Goal: Task Accomplishment & Management: Manage account settings

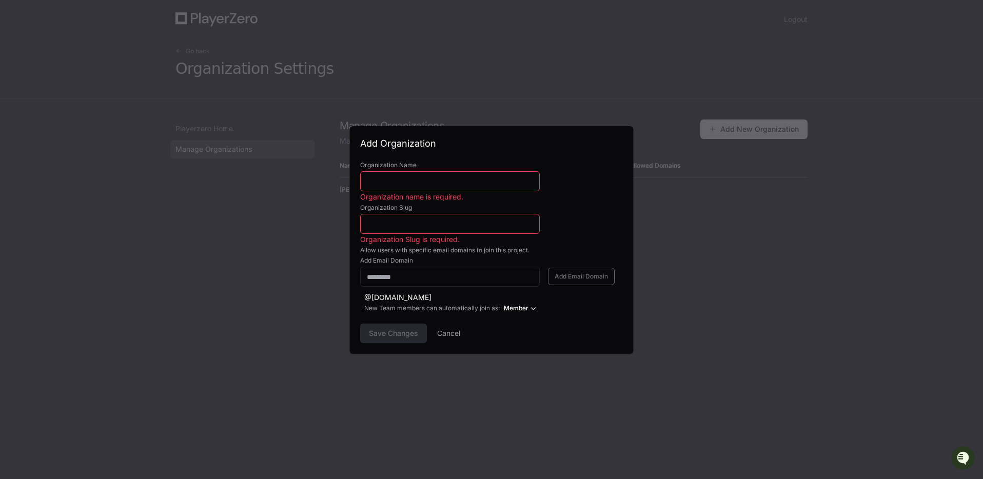
click at [615, 204] on label "Organization Slug" at bounding box center [491, 208] width 263 height 8
click at [533, 219] on input "Organization Slug" at bounding box center [450, 224] width 166 height 10
click at [444, 330] on button "Cancel" at bounding box center [448, 334] width 23 height 20
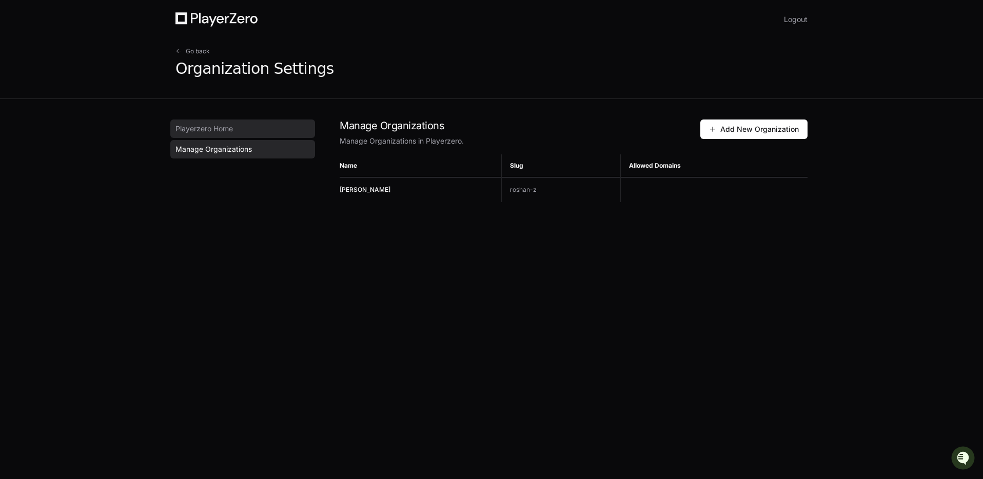
click at [200, 127] on span "Playerzero Home" at bounding box center [204, 129] width 57 height 10
click at [737, 143] on div "Manage Organizations Manage Organizations in Playerzero. Add New Organization" at bounding box center [574, 133] width 468 height 27
drag, startPoint x: 418, startPoint y: 147, endPoint x: 443, endPoint y: 145, distance: 24.8
click at [421, 147] on app-manage-companies "Manage Organizations Manage Organizations in Playerzero. Add New Organization N…" at bounding box center [574, 161] width 468 height 83
drag, startPoint x: 444, startPoint y: 145, endPoint x: 403, endPoint y: 145, distance: 41.1
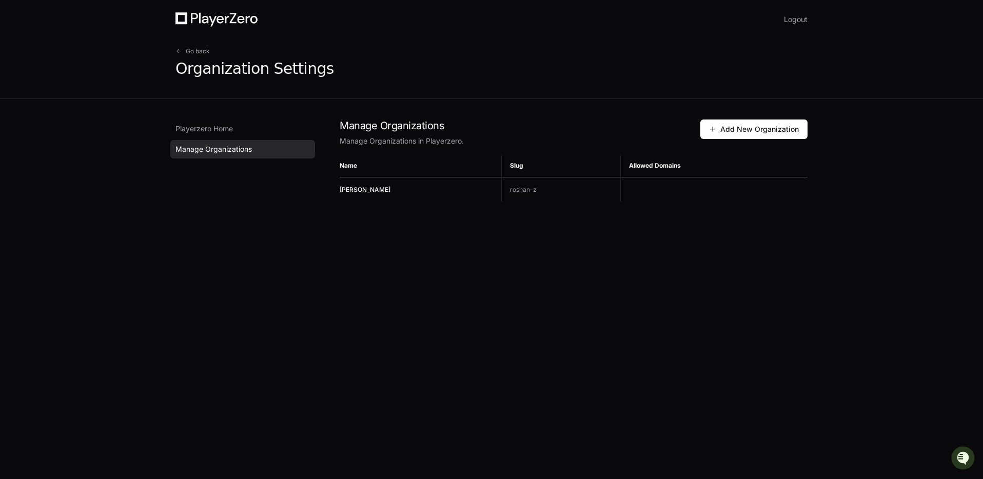
click at [444, 145] on p "Manage Organizations in Playerzero." at bounding box center [520, 141] width 361 height 10
click at [258, 134] on link "Playerzero Home" at bounding box center [242, 129] width 145 height 18
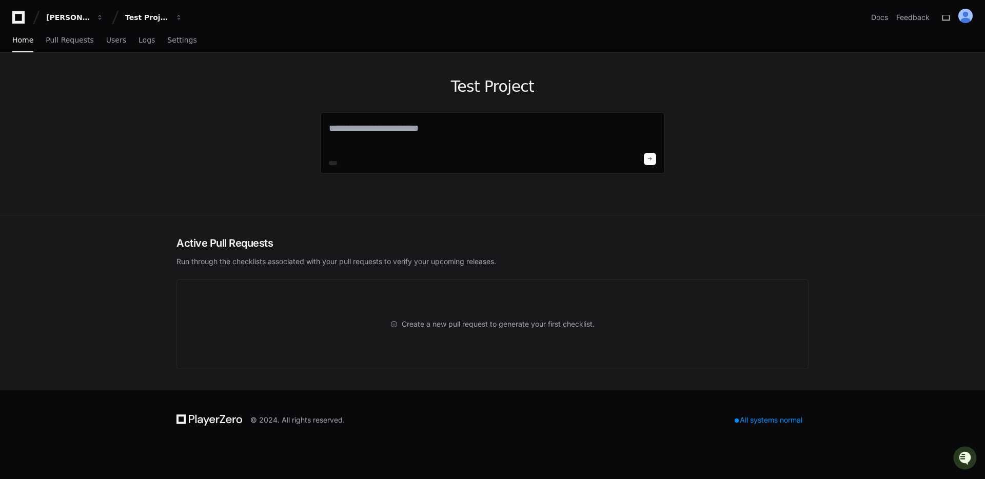
drag, startPoint x: 261, startPoint y: 135, endPoint x: 266, endPoint y: 136, distance: 5.2
click at [262, 135] on div "Test Project" at bounding box center [492, 134] width 657 height 162
click at [356, 129] on textarea at bounding box center [492, 135] width 327 height 29
click at [79, 20] on div "[PERSON_NAME]" at bounding box center [68, 17] width 44 height 10
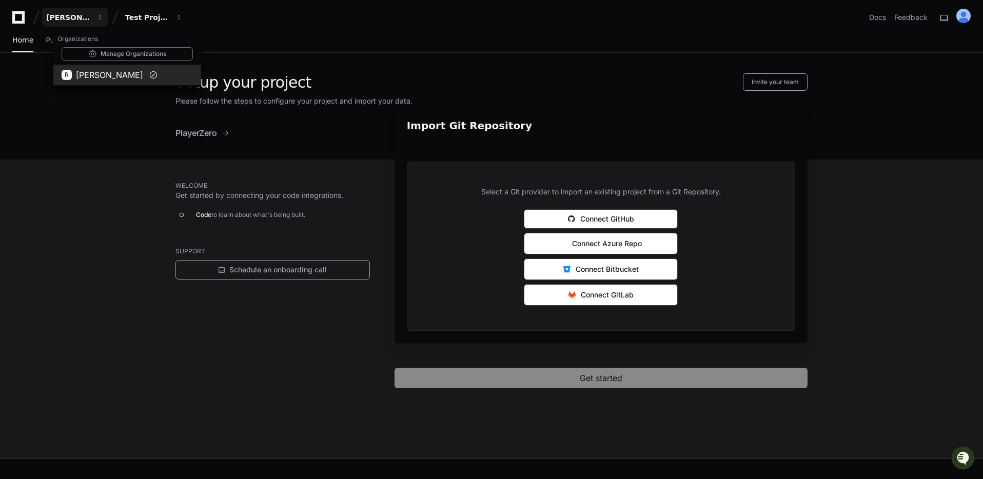
click at [84, 70] on span "[PERSON_NAME]" at bounding box center [109, 75] width 67 height 12
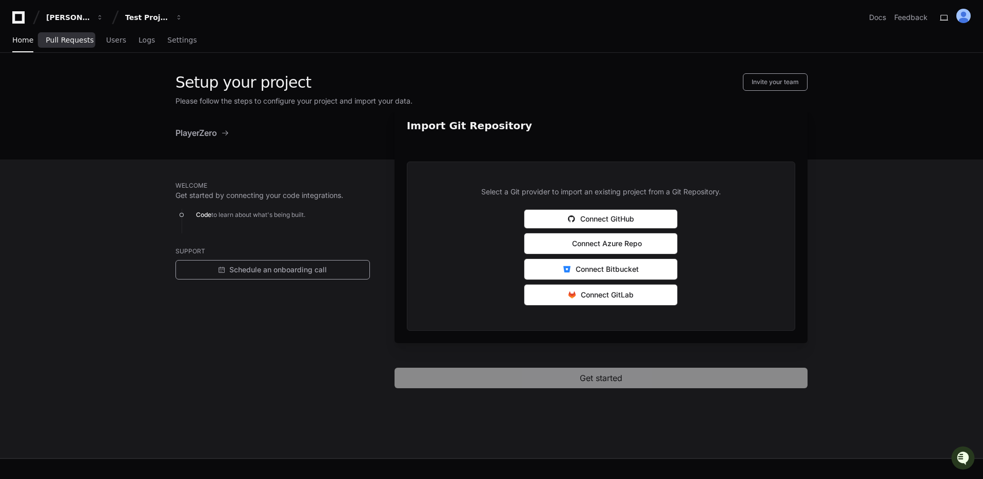
click at [73, 32] on link "Pull Requests" at bounding box center [70, 41] width 48 height 24
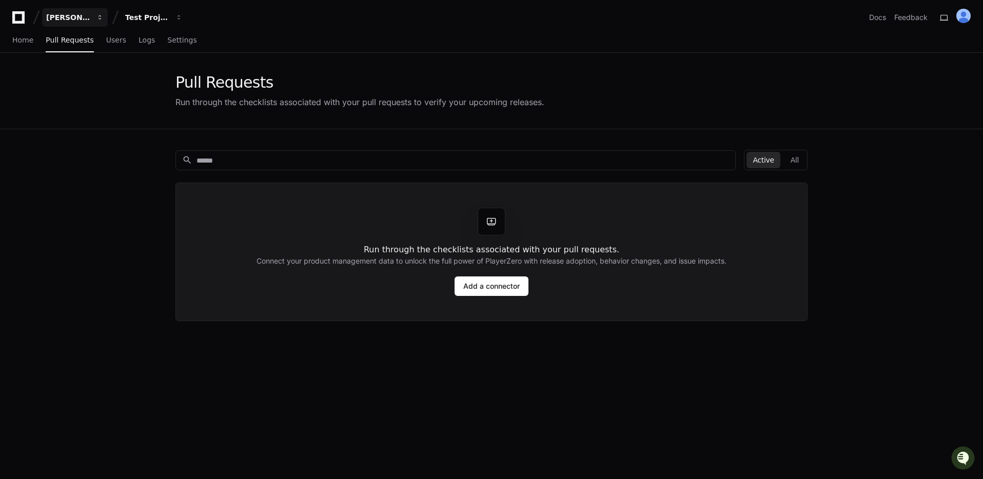
click at [83, 19] on div "[PERSON_NAME]" at bounding box center [68, 17] width 44 height 10
click at [22, 54] on div "Pull Requests Run through the checklists associated with your pull requests to …" at bounding box center [491, 91] width 983 height 76
click at [115, 42] on span "Users" at bounding box center [116, 40] width 20 height 6
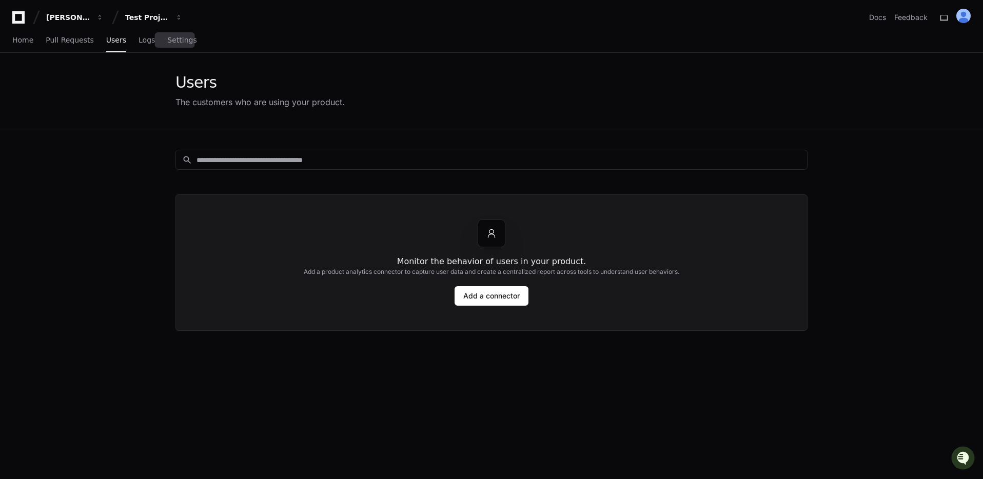
click at [168, 43] on span "Settings" at bounding box center [181, 40] width 29 height 6
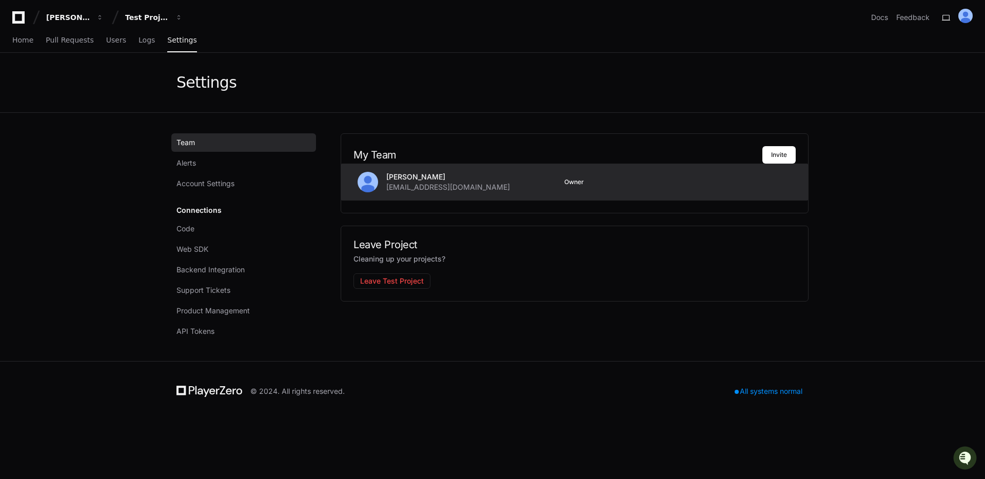
click at [577, 184] on span "Owner" at bounding box center [575, 182] width 20 height 8
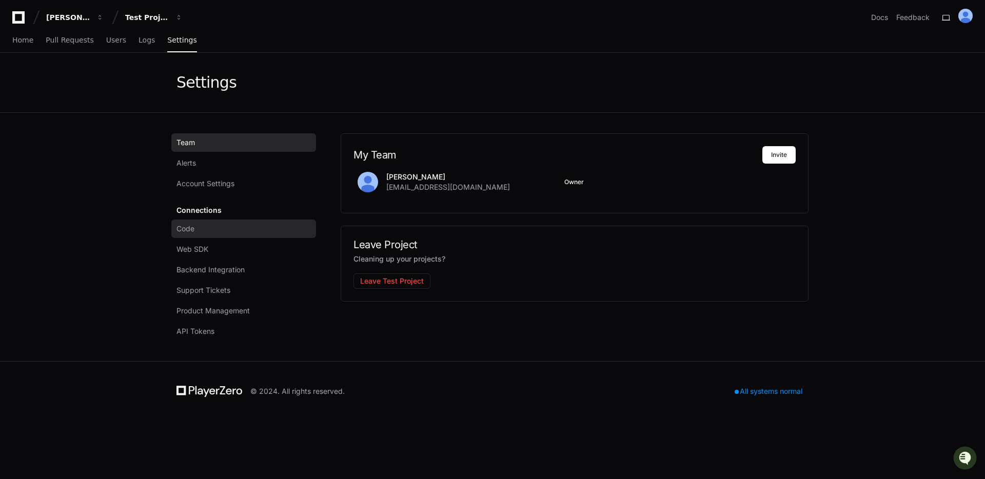
click at [197, 223] on link "Code" at bounding box center [243, 229] width 145 height 18
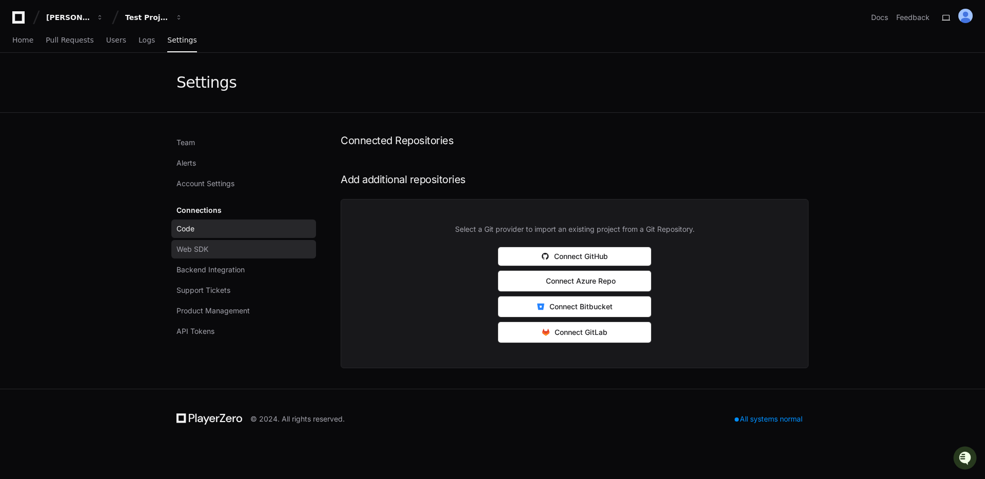
click at [220, 250] on link "Web SDK" at bounding box center [243, 249] width 145 height 18
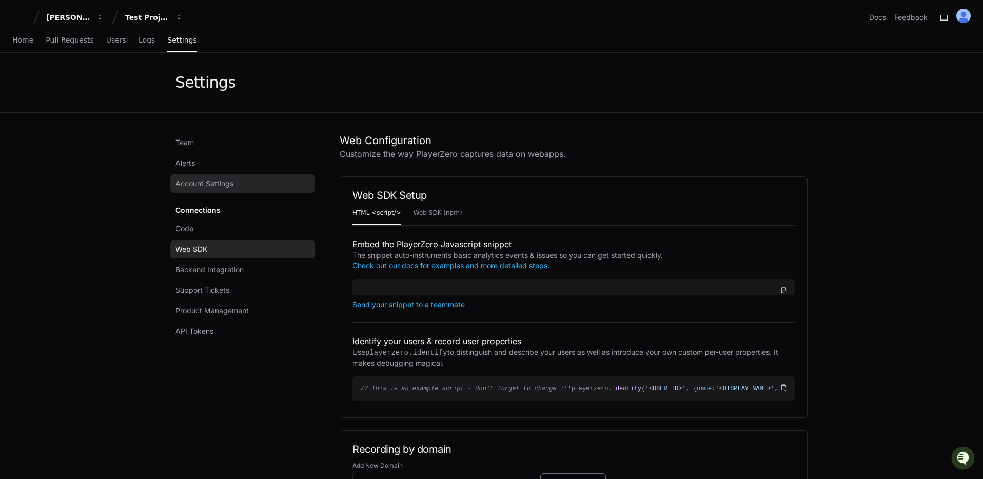
click at [216, 184] on span "Account Settings" at bounding box center [205, 184] width 58 height 10
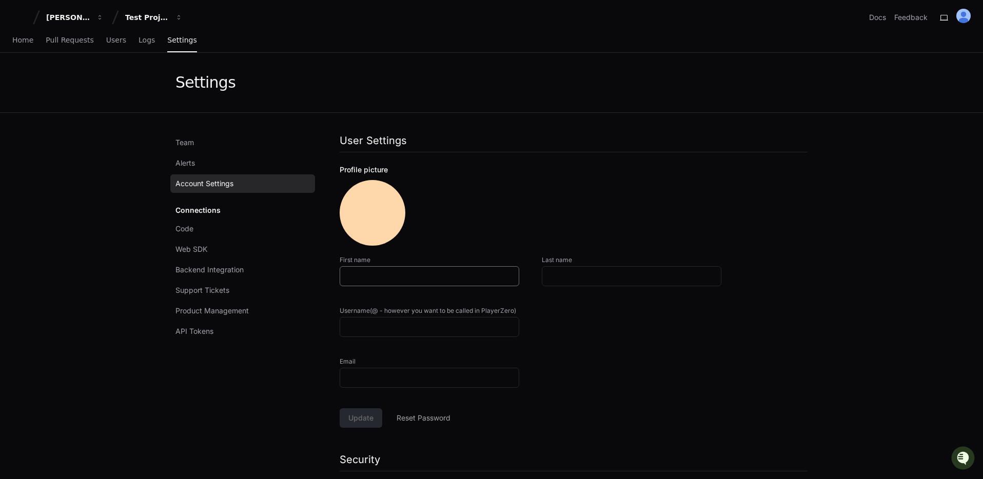
type input "******"
type input "*****"
type input "*******"
type input "**********"
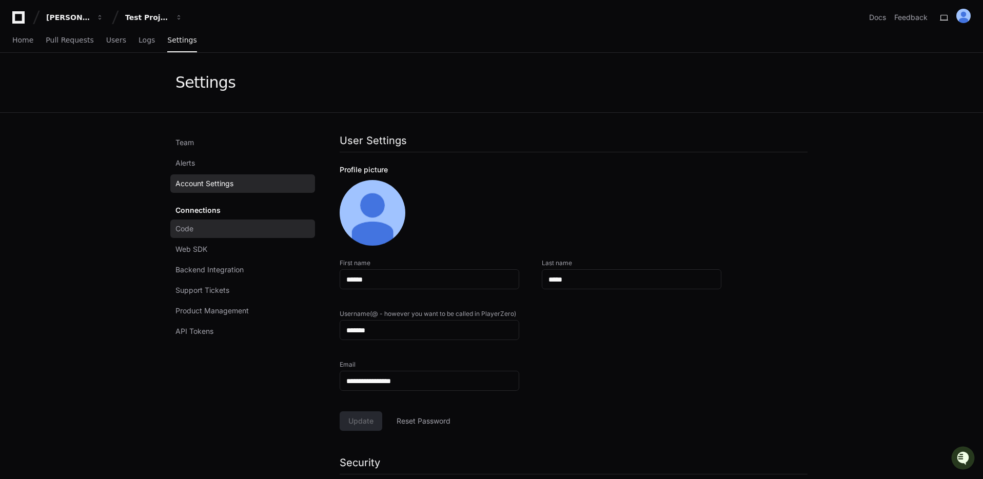
click at [222, 230] on link "Code" at bounding box center [242, 229] width 145 height 18
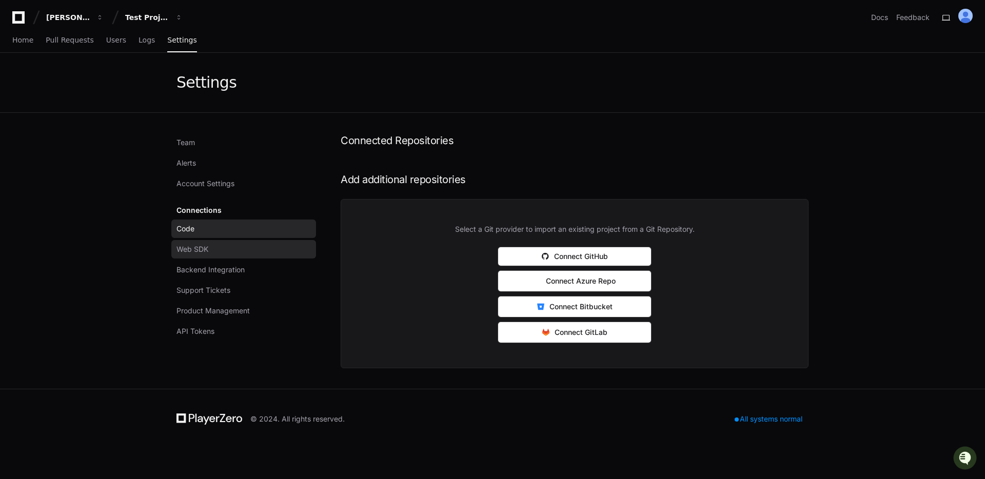
click at [267, 257] on link "Web SDK" at bounding box center [243, 249] width 145 height 18
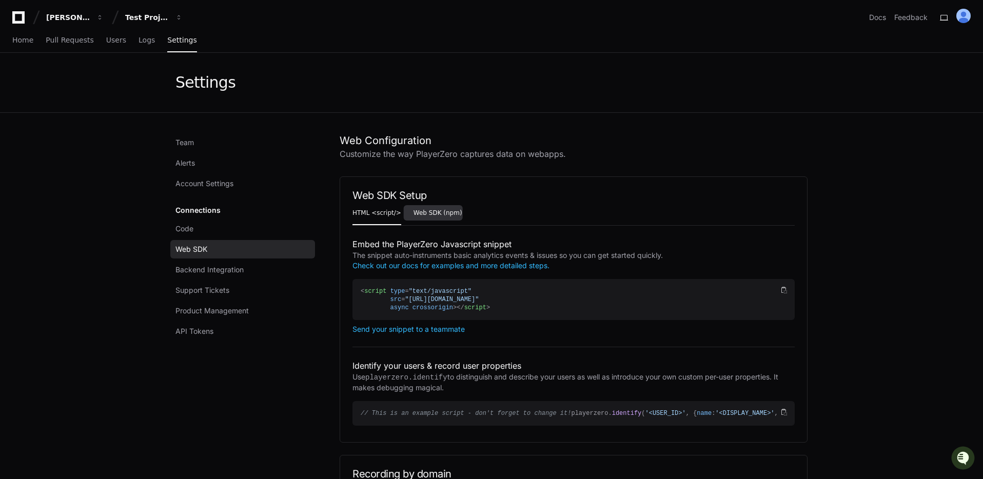
click at [417, 211] on span "Web SDK (npm)" at bounding box center [438, 213] width 49 height 6
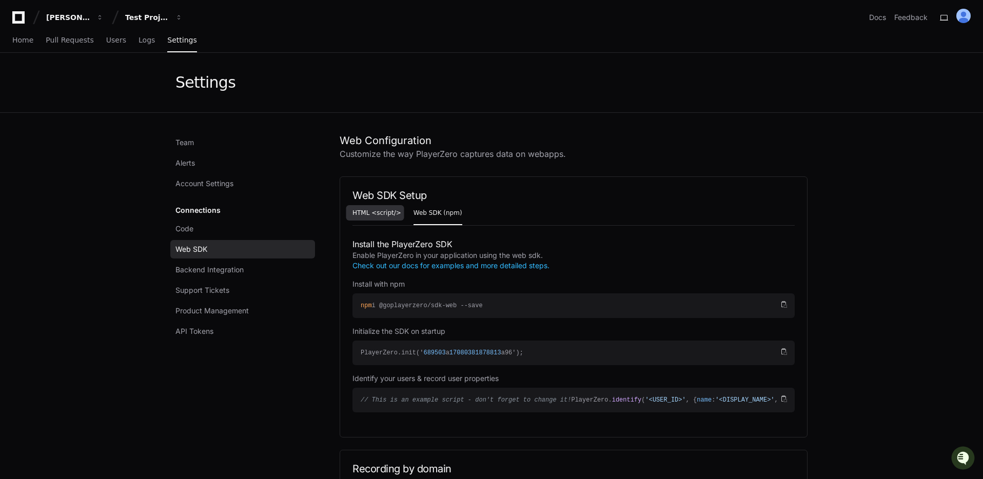
click at [389, 215] on span "HTML <script/>" at bounding box center [377, 213] width 49 height 6
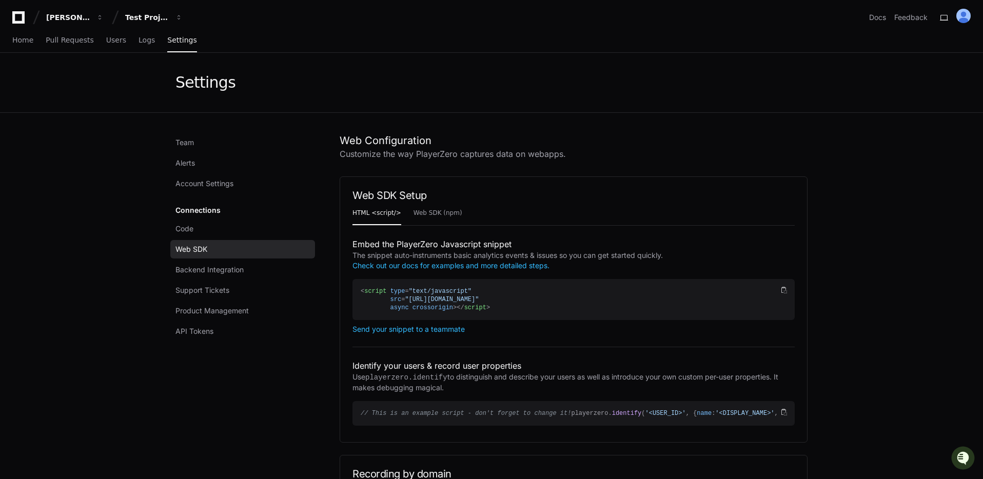
click at [76, 12] on div "[PERSON_NAME]" at bounding box center [68, 17] width 44 height 10
click at [119, 104] on div "Settings" at bounding box center [491, 83] width 983 height 60
click at [20, 40] on span "Home" at bounding box center [22, 40] width 21 height 6
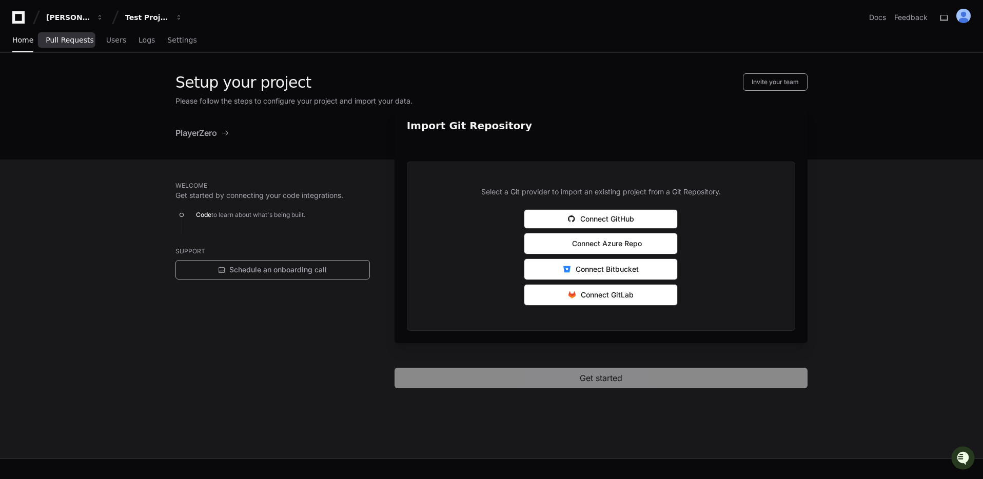
click at [73, 40] on span "Pull Requests" at bounding box center [70, 40] width 48 height 6
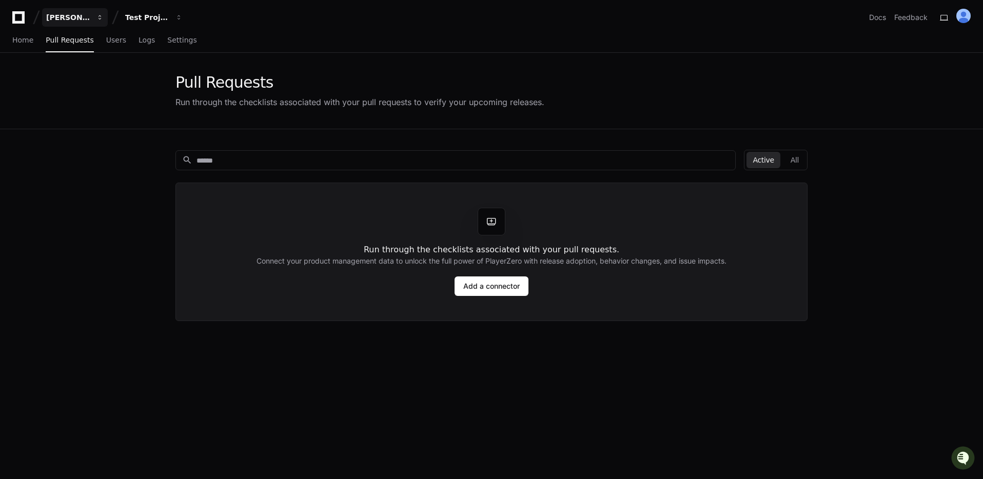
click at [87, 25] on button "[PERSON_NAME]" at bounding box center [75, 17] width 66 height 18
click at [128, 112] on div "Pull Requests Run through the checklists associated with your pull requests to …" at bounding box center [491, 91] width 983 height 76
click at [67, 20] on div "[PERSON_NAME]" at bounding box center [68, 17] width 44 height 10
click at [149, 76] on span at bounding box center [153, 75] width 8 height 8
click at [59, 20] on div "[PERSON_NAME]" at bounding box center [68, 17] width 44 height 10
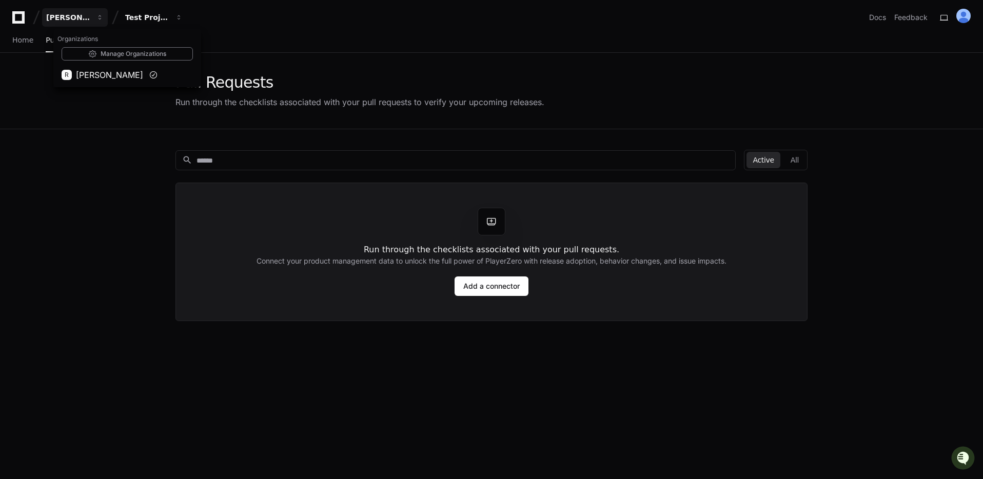
click at [26, 19] on icon at bounding box center [18, 17] width 21 height 12
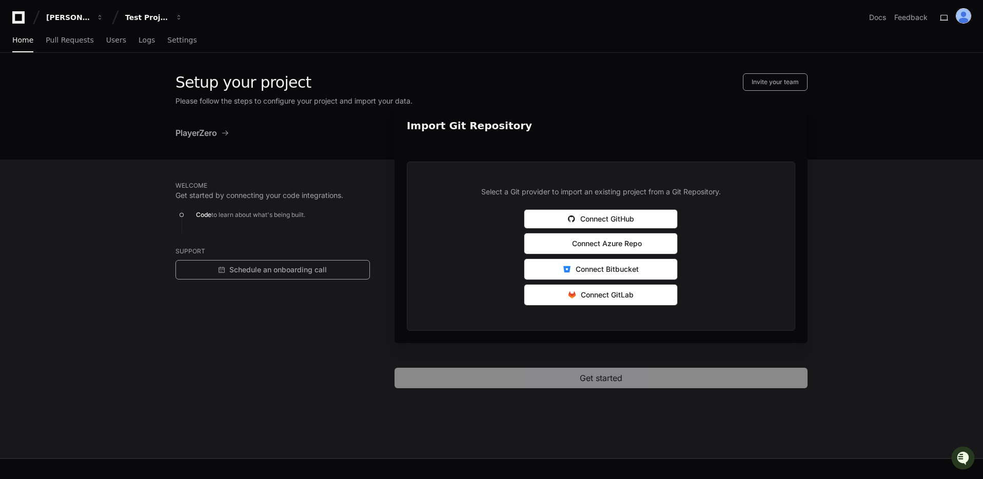
click at [965, 11] on img at bounding box center [964, 16] width 14 height 14
click at [920, 105] on link "User Settings" at bounding box center [923, 113] width 64 height 16
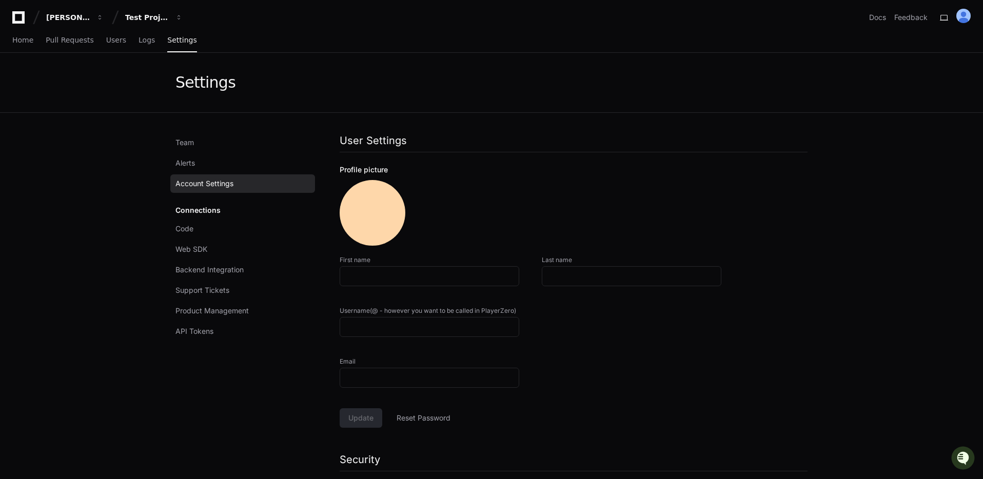
type input "******"
type input "*****"
type input "*******"
type input "**********"
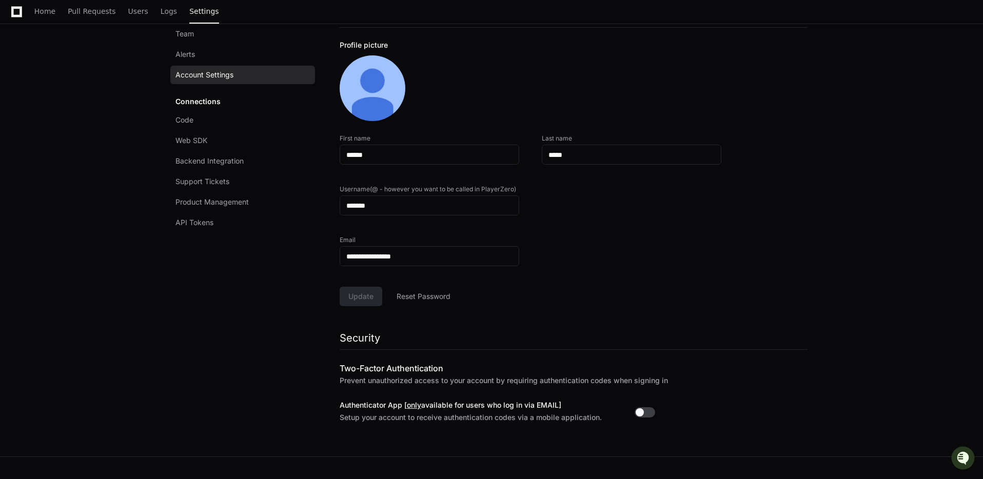
scroll to position [161, 0]
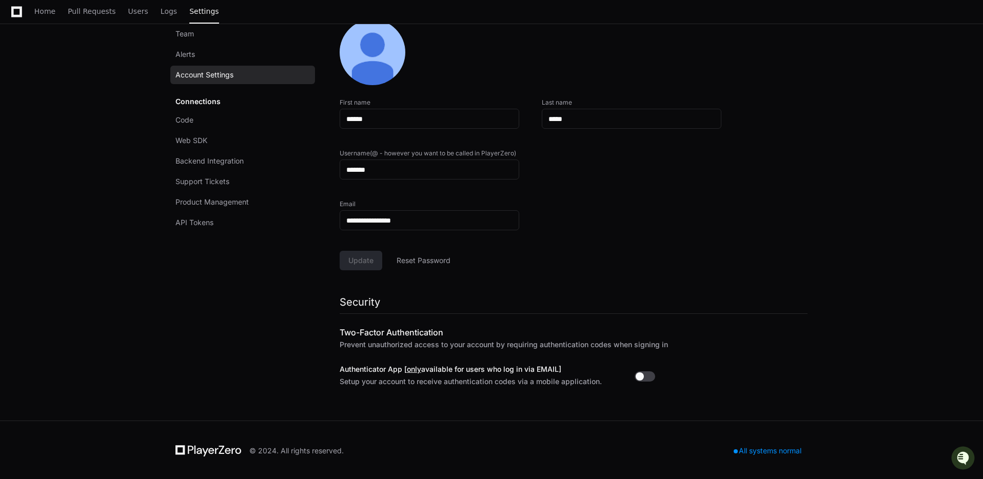
click at [207, 98] on div "Connections Code Web SDK Backend Integration Support Tickets Product Management…" at bounding box center [242, 162] width 145 height 140
click at [206, 124] on link "Code" at bounding box center [242, 120] width 145 height 18
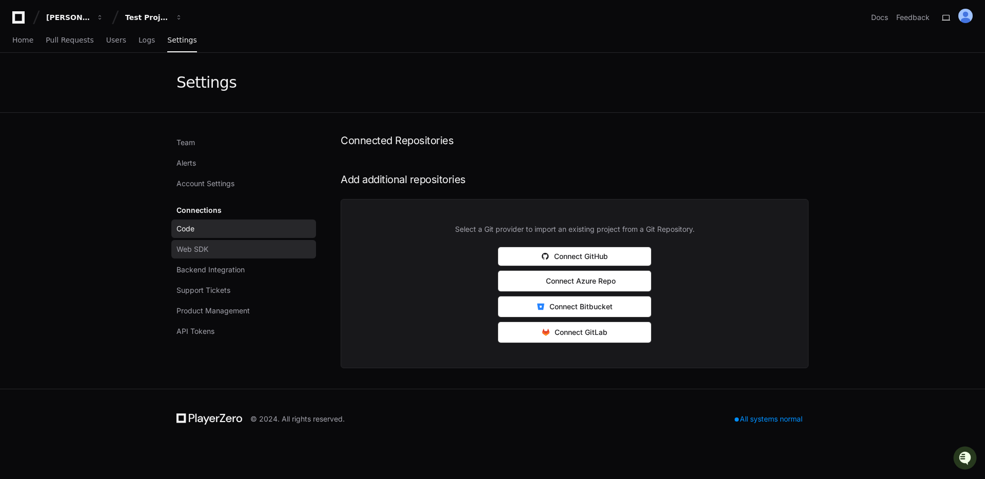
click at [221, 246] on link "Web SDK" at bounding box center [243, 249] width 145 height 18
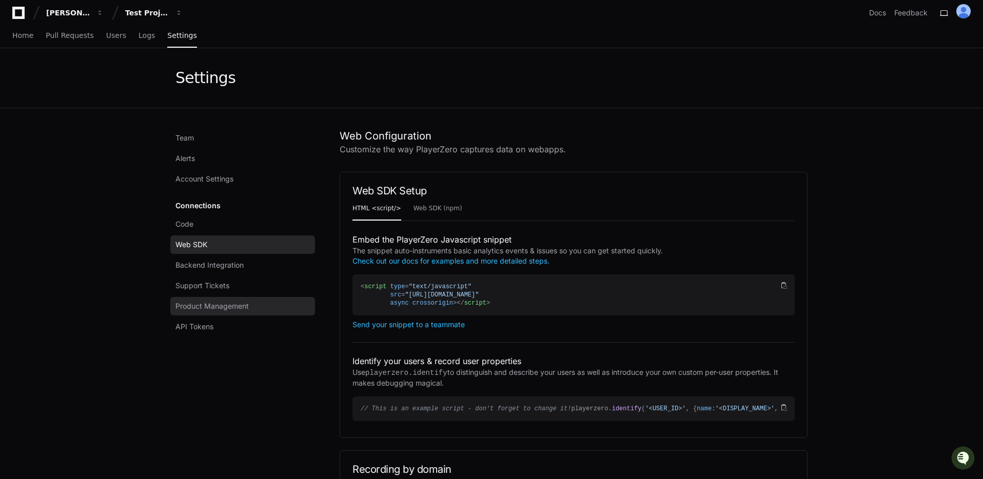
scroll to position [13, 0]
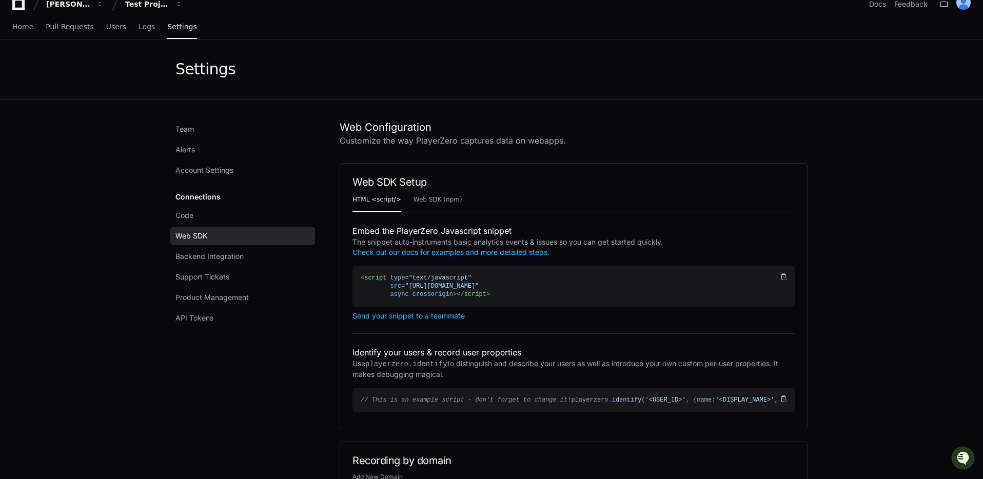
click at [204, 245] on div "Code Web SDK Backend Integration Support Tickets Product Management API Tokens" at bounding box center [242, 266] width 145 height 121
click at [205, 253] on span "Backend Integration" at bounding box center [210, 256] width 68 height 10
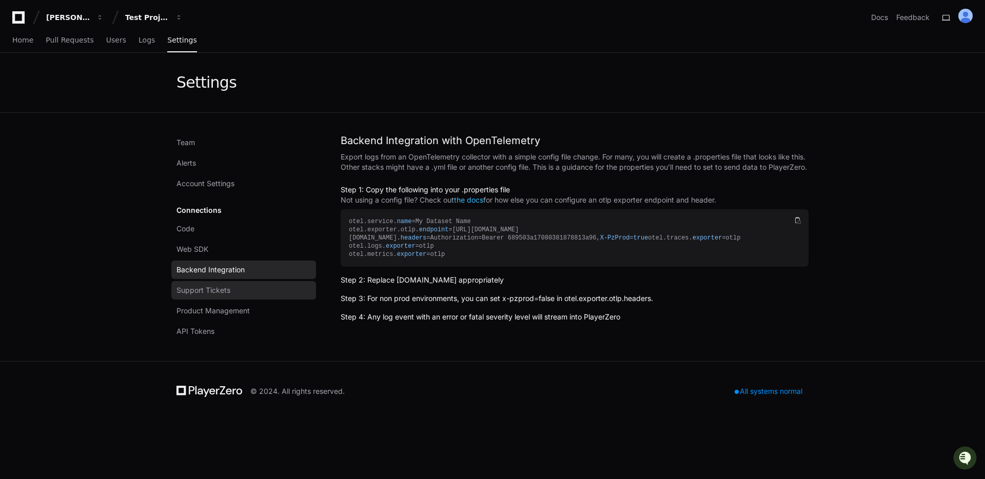
click at [246, 285] on link "Support Tickets" at bounding box center [243, 290] width 145 height 18
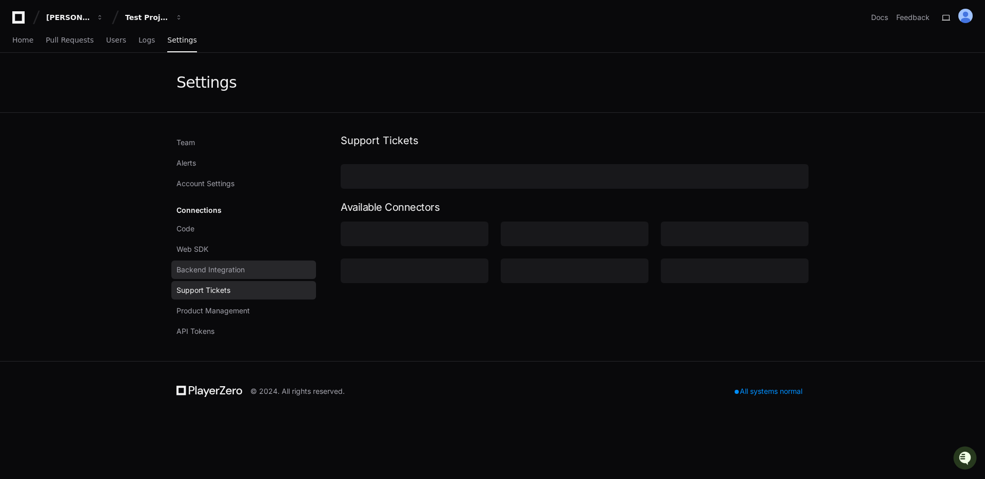
click at [239, 269] on span "Backend Integration" at bounding box center [211, 270] width 68 height 10
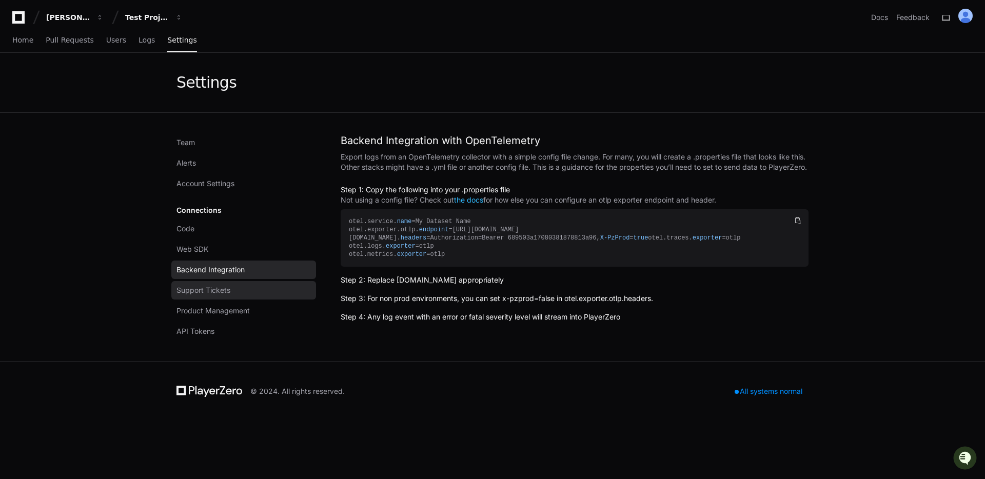
click at [237, 295] on link "Support Tickets" at bounding box center [243, 290] width 145 height 18
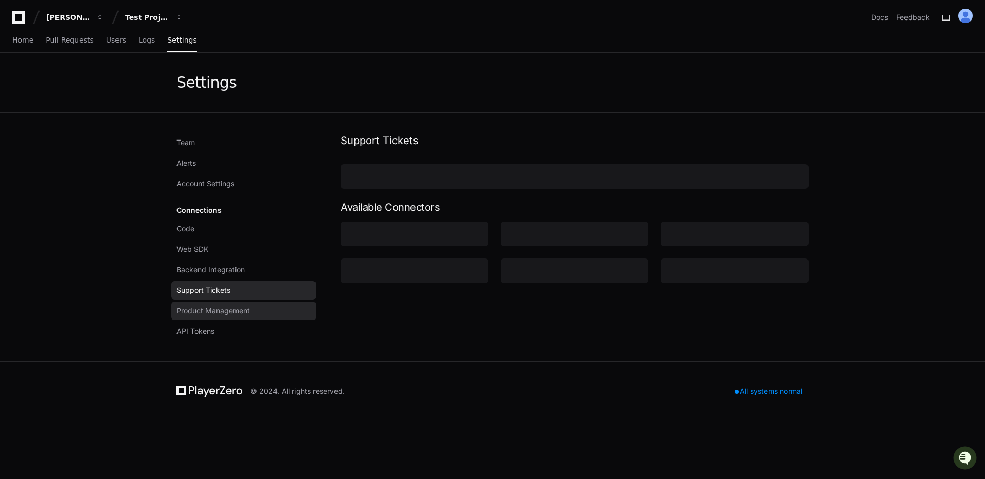
click at [237, 306] on span "Product Management" at bounding box center [213, 311] width 73 height 10
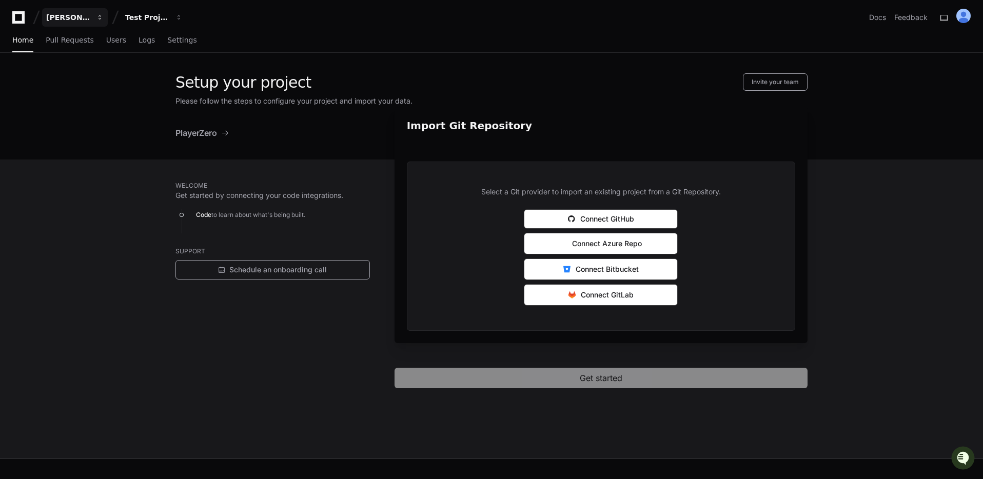
click at [72, 23] on button "[PERSON_NAME]" at bounding box center [75, 17] width 66 height 18
click at [137, 15] on div "Test Project" at bounding box center [147, 17] width 44 height 10
click at [85, 20] on div "[PERSON_NAME]" at bounding box center [68, 17] width 44 height 10
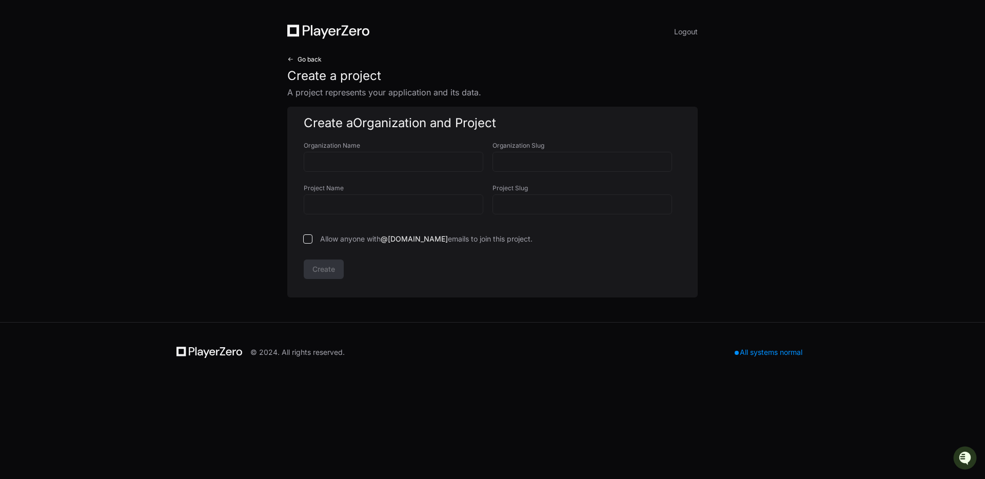
click at [313, 63] on span "Go back" at bounding box center [310, 59] width 24 height 8
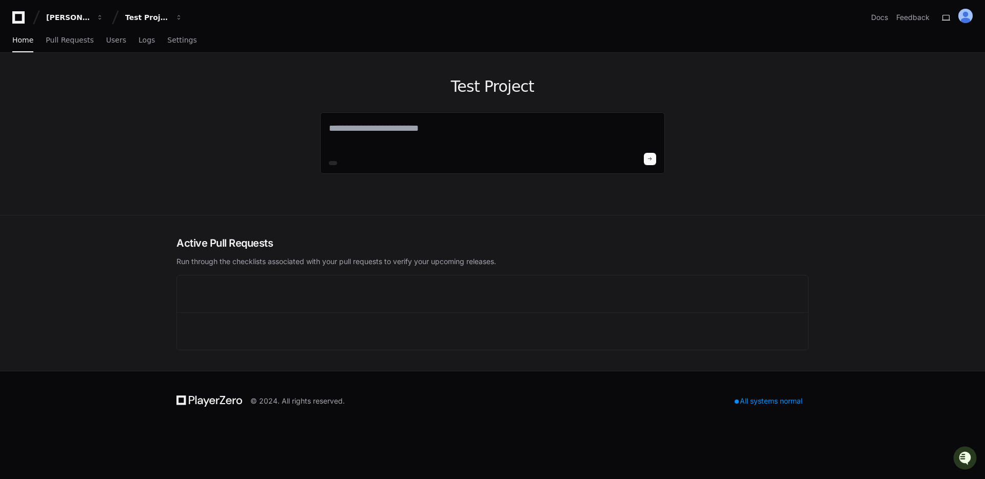
click at [769, 409] on div "© 2024. All rights reserved. All systems normal" at bounding box center [493, 401] width 632 height 18
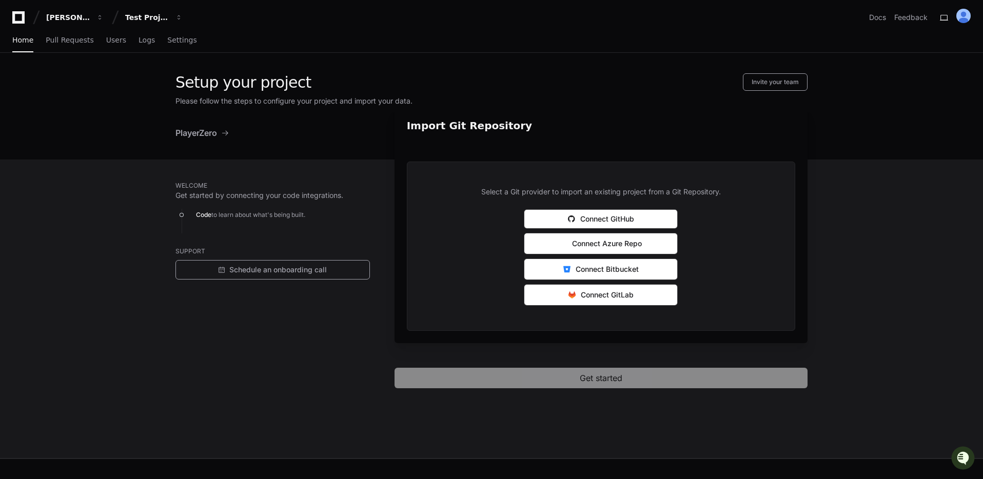
click at [222, 128] on div "PlayerZero" at bounding box center [203, 133] width 54 height 12
click at [195, 132] on span "PlayerZero" at bounding box center [197, 133] width 42 height 12
drag, startPoint x: 222, startPoint y: 127, endPoint x: 226, endPoint y: 130, distance: 5.3
click at [226, 130] on div "PlayerZero" at bounding box center [203, 133] width 54 height 12
click at [227, 130] on span at bounding box center [225, 133] width 8 height 8
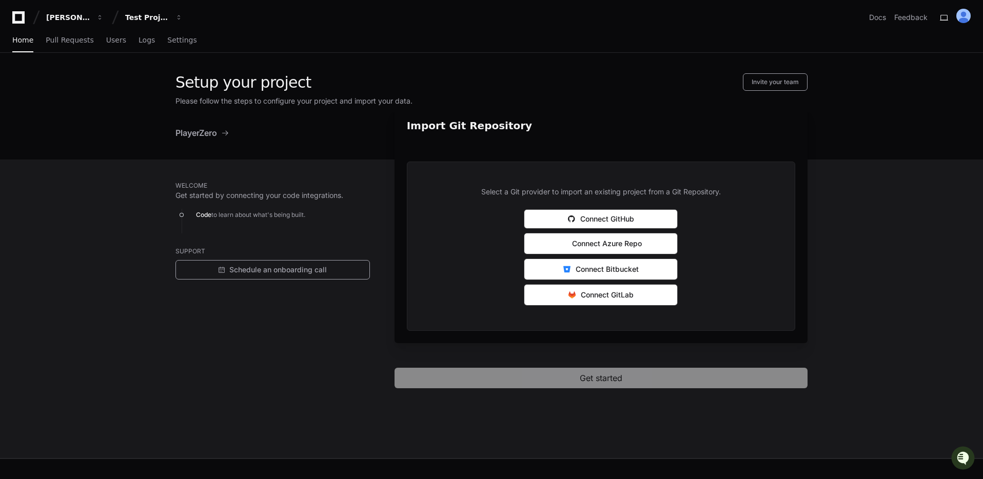
click at [228, 126] on div "Setup your project Invite your team Please follow the steps to configure your p…" at bounding box center [491, 106] width 657 height 107
click at [211, 68] on div "Setup your project Invite your team Please follow the steps to configure your p…" at bounding box center [491, 106] width 657 height 107
drag, startPoint x: 210, startPoint y: 68, endPoint x: 173, endPoint y: 59, distance: 38.1
click at [182, 61] on div "Setup your project Invite your team Please follow the steps to configure your p…" at bounding box center [491, 106] width 657 height 107
click at [169, 46] on link "Settings" at bounding box center [181, 41] width 29 height 24
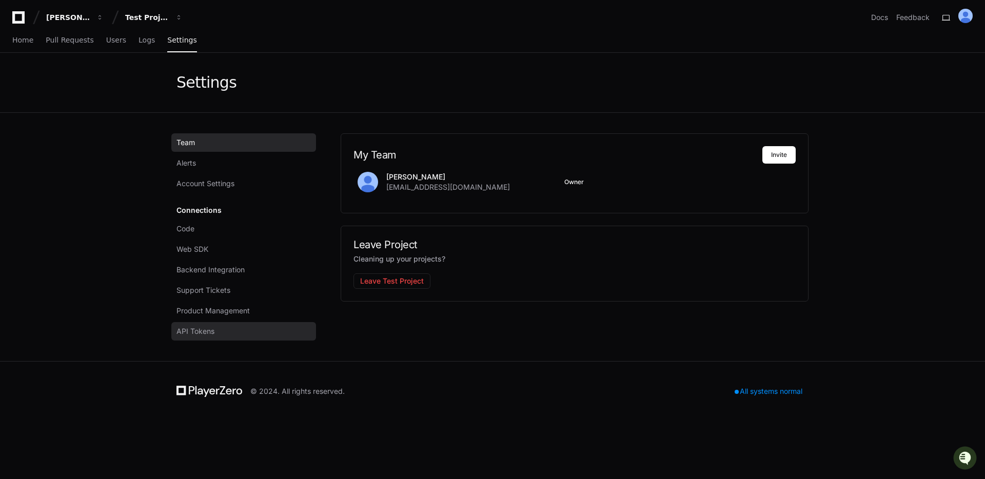
click at [219, 322] on link "API Tokens" at bounding box center [243, 331] width 145 height 18
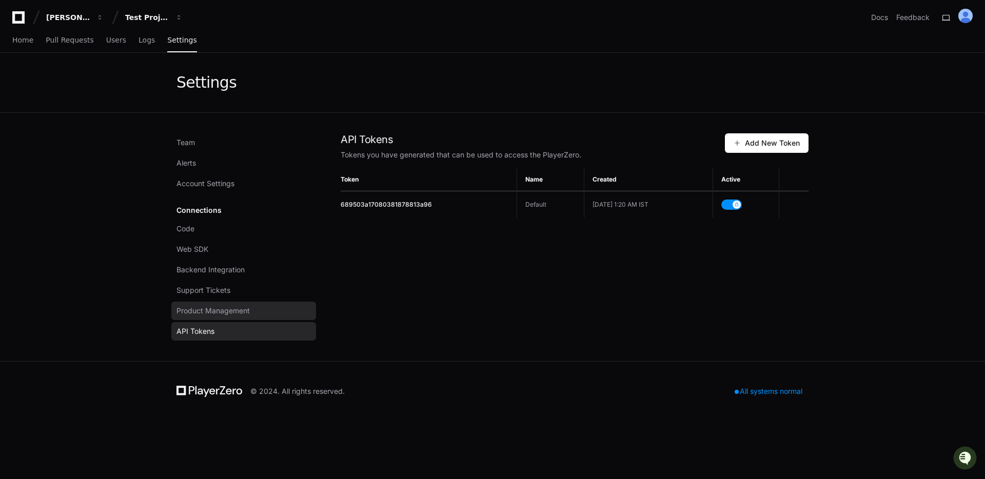
click at [223, 304] on link "Product Management" at bounding box center [243, 311] width 145 height 18
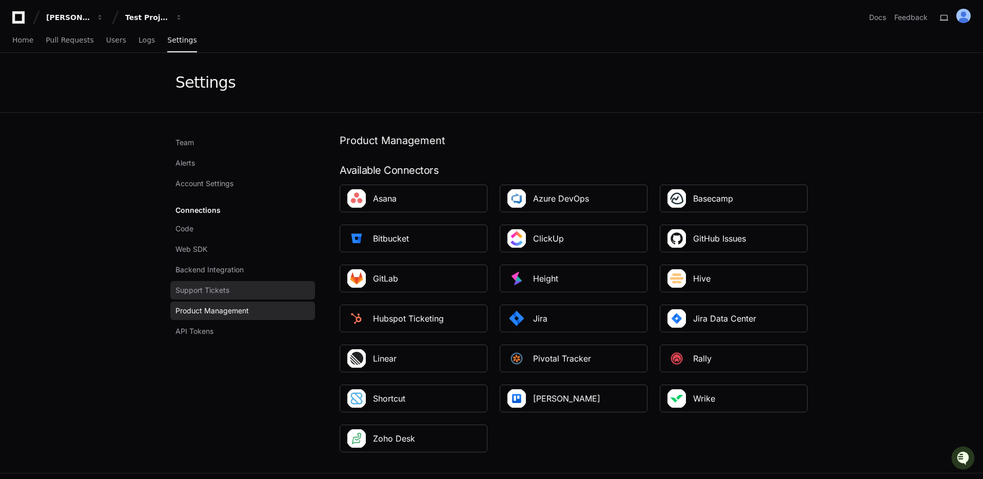
click at [222, 286] on span "Support Tickets" at bounding box center [203, 290] width 54 height 10
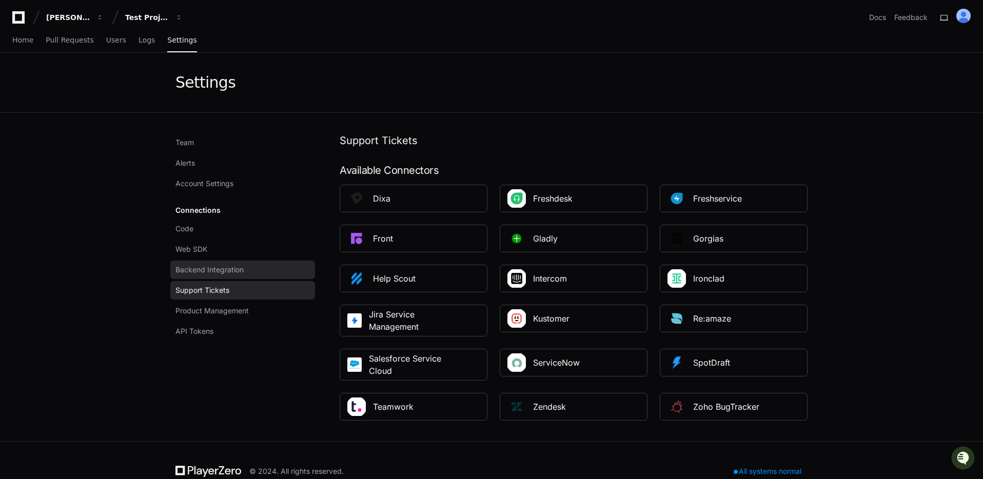
click at [230, 261] on link "Backend Integration" at bounding box center [242, 270] width 145 height 18
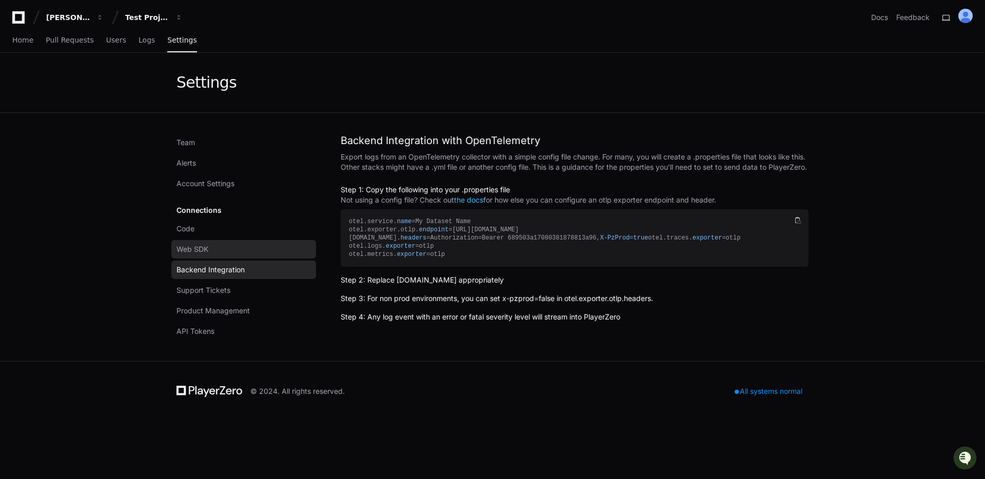
click at [232, 248] on link "Web SDK" at bounding box center [243, 249] width 145 height 18
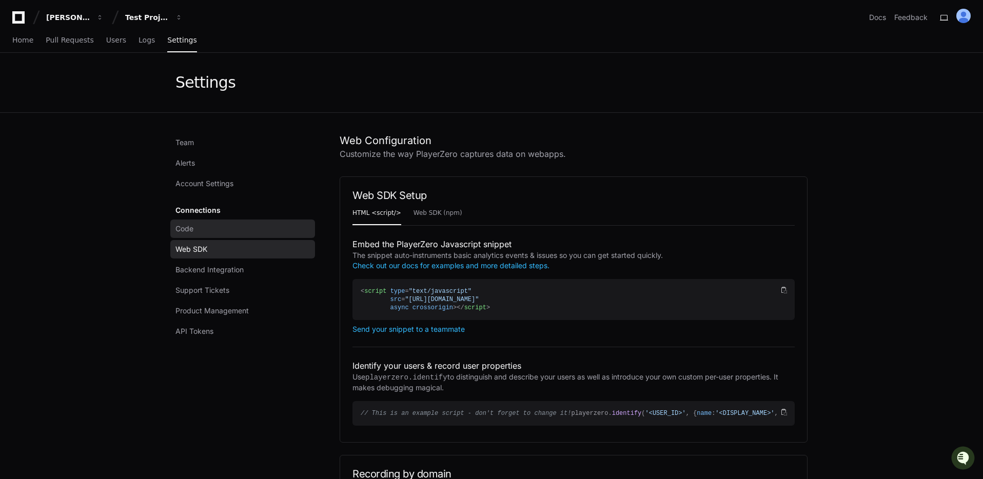
click at [278, 231] on link "Code" at bounding box center [242, 229] width 145 height 18
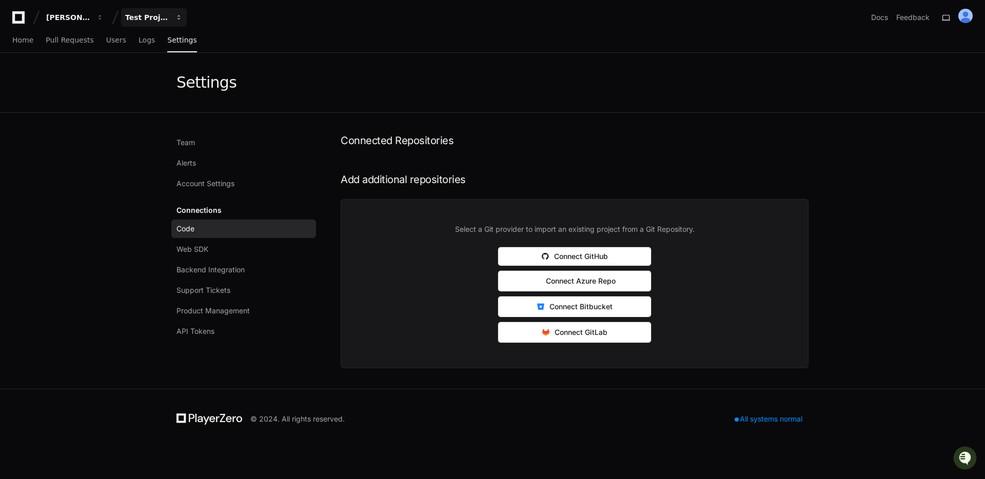
click at [158, 11] on button "Test Project" at bounding box center [154, 17] width 66 height 18
click at [148, 230] on app-setting "Settings Team Alerts Account Settings Connections Code Web SDK Backend Integrat…" at bounding box center [492, 221] width 985 height 336
click at [209, 191] on link "Account Settings" at bounding box center [243, 183] width 145 height 18
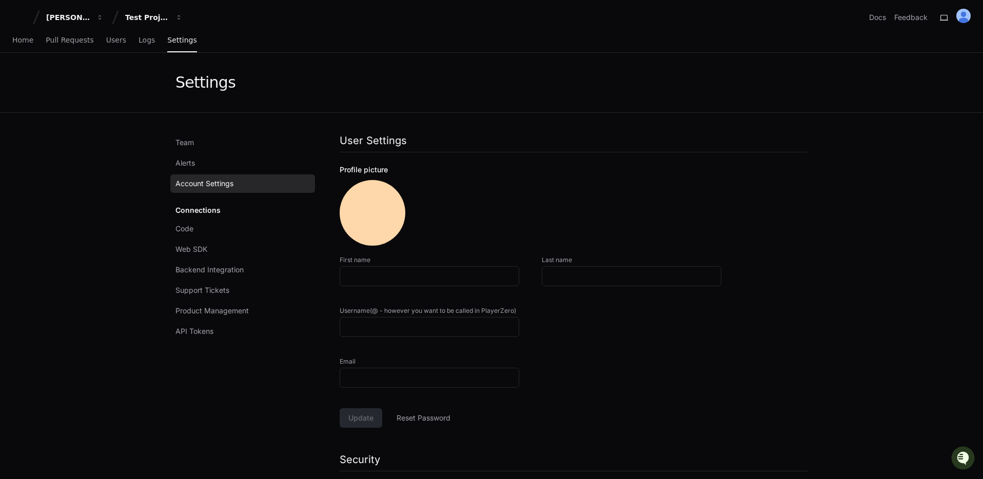
type input "******"
type input "*****"
type input "*******"
type input "**********"
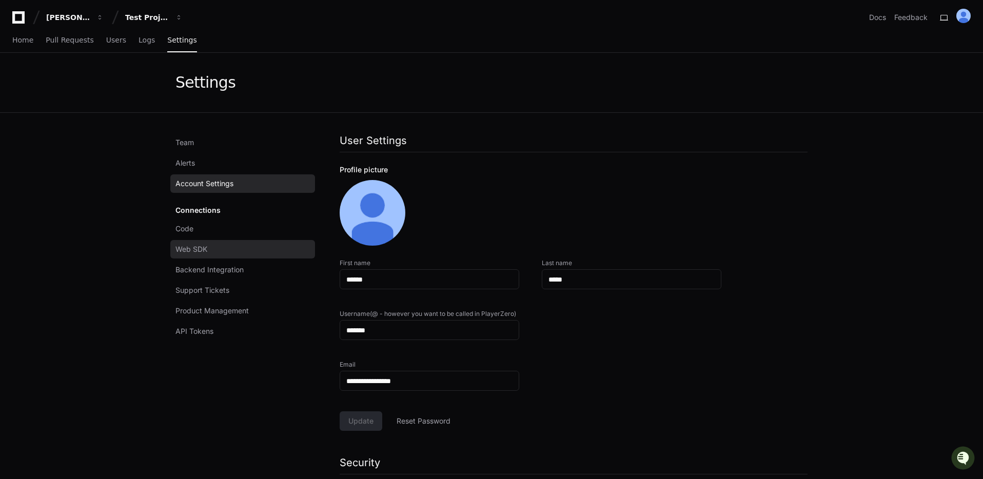
click at [225, 249] on link "Web SDK" at bounding box center [242, 249] width 145 height 18
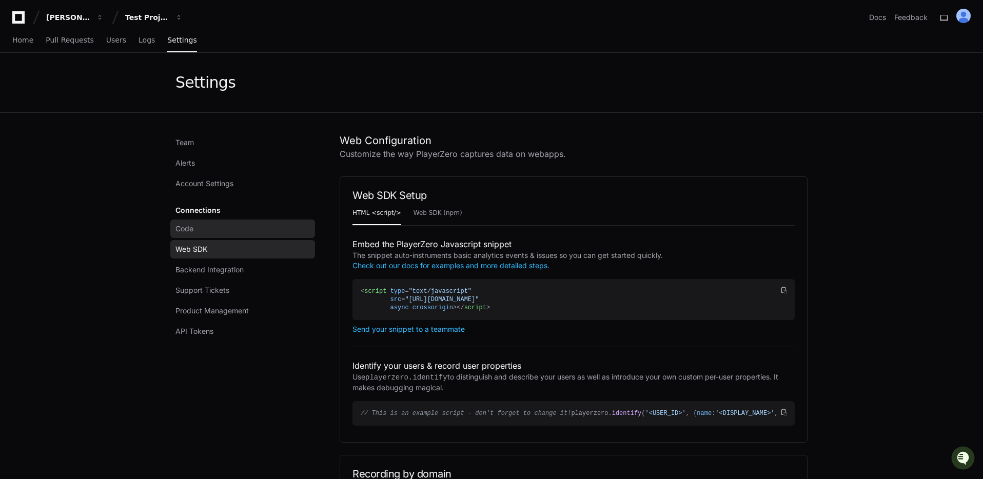
click at [221, 222] on link "Code" at bounding box center [242, 229] width 145 height 18
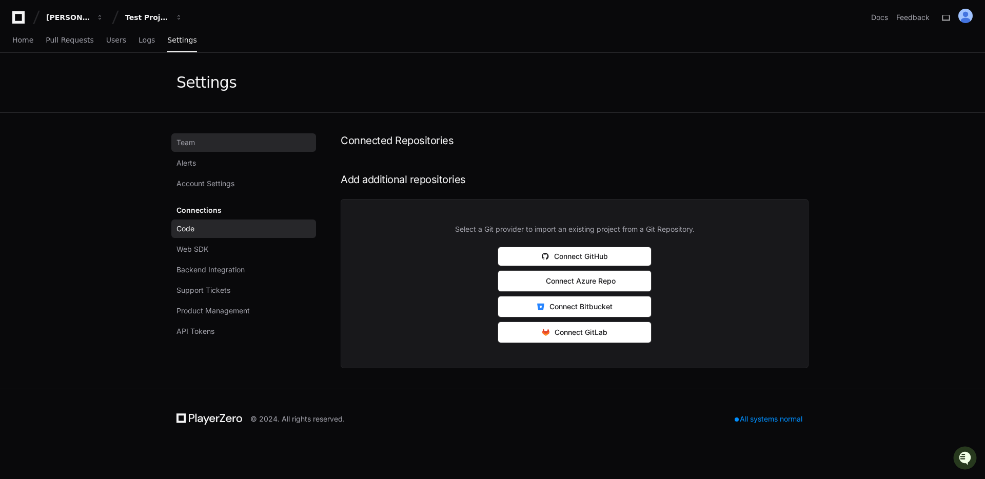
click at [207, 141] on link "Team" at bounding box center [243, 142] width 145 height 18
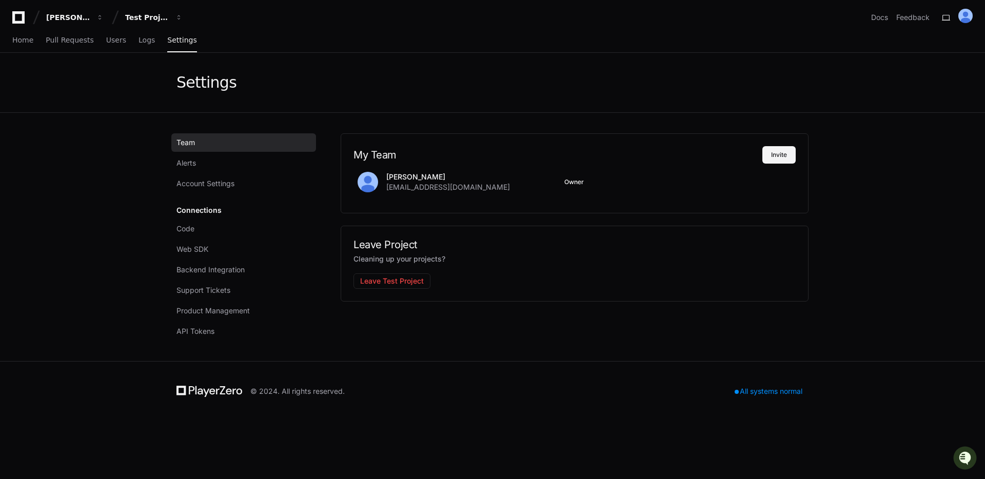
click at [786, 160] on button "Invite" at bounding box center [779, 154] width 33 height 17
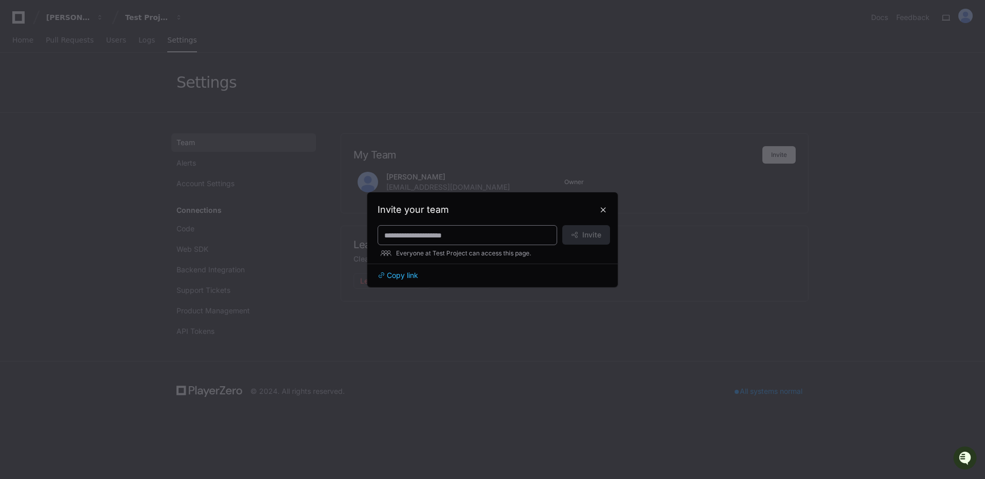
click at [473, 242] on div at bounding box center [468, 235] width 180 height 20
click at [400, 278] on span "Copy link" at bounding box center [402, 275] width 31 height 10
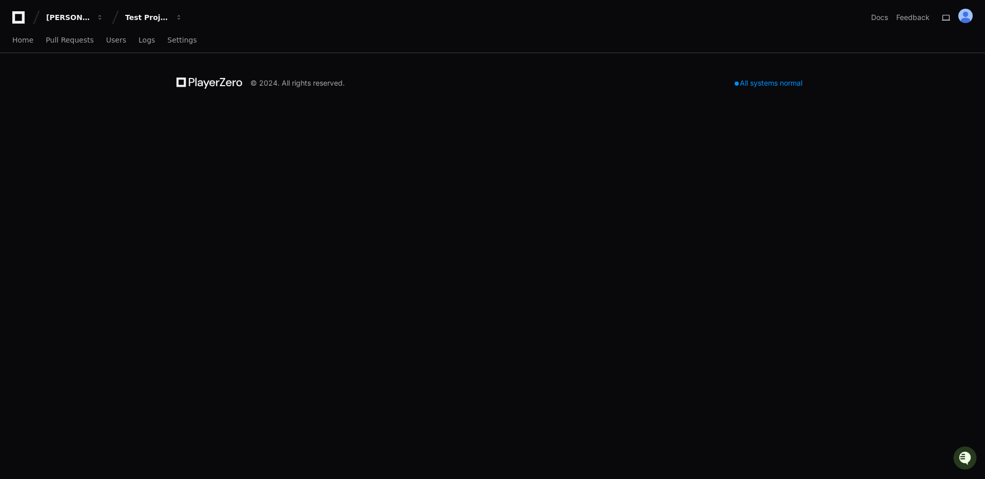
click at [273, 53] on div "© 2024. All rights reserved. All systems normal" at bounding box center [492, 83] width 657 height 60
click at [284, 83] on div "© 2024. All rights reserved." at bounding box center [297, 83] width 94 height 10
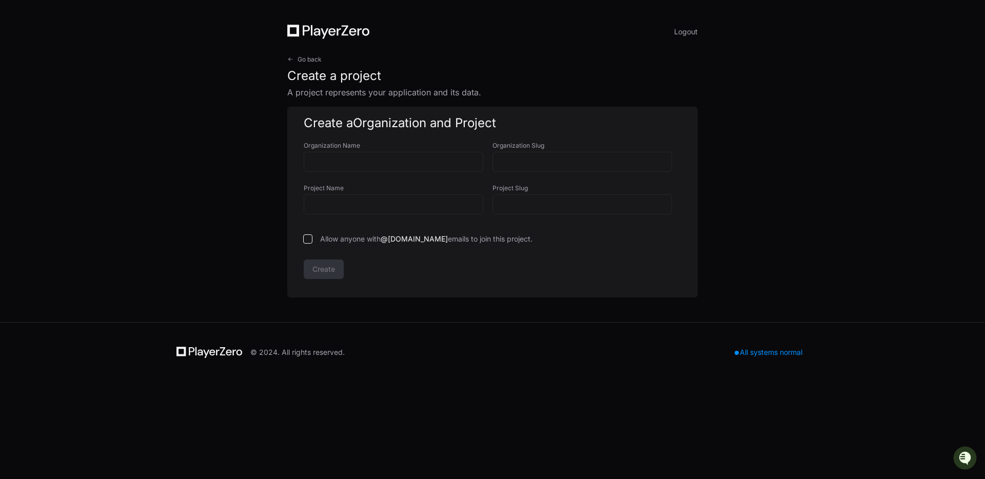
click at [313, 49] on div "Logout Go back Create a project A project represents your application and its d…" at bounding box center [493, 161] width 460 height 322
click at [337, 61] on div "Go back Create a project A project represents your application and its data." at bounding box center [492, 76] width 411 height 43
click at [690, 34] on button "Logout" at bounding box center [686, 32] width 24 height 14
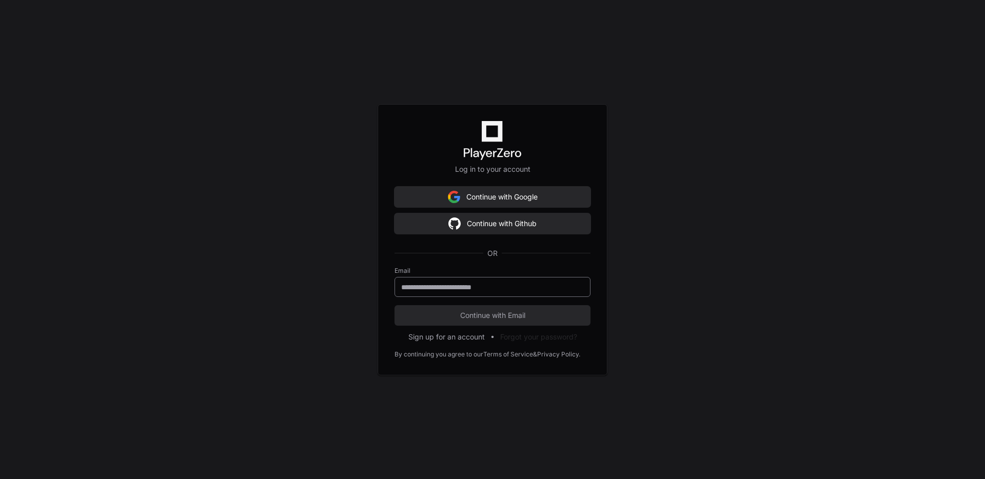
click at [474, 284] on input "email" at bounding box center [492, 287] width 183 height 10
click at [470, 254] on div "OR" at bounding box center [493, 253] width 196 height 27
click at [489, 197] on button "Continue with Google" at bounding box center [493, 197] width 196 height 21
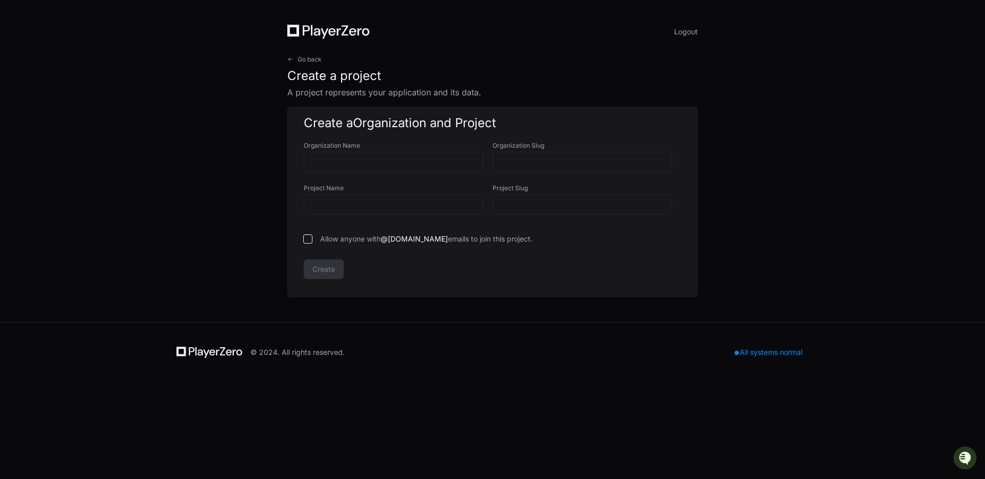
click at [352, 91] on p "A project represents your application and its data." at bounding box center [492, 92] width 411 height 12
click at [314, 62] on span "Go back" at bounding box center [310, 59] width 24 height 8
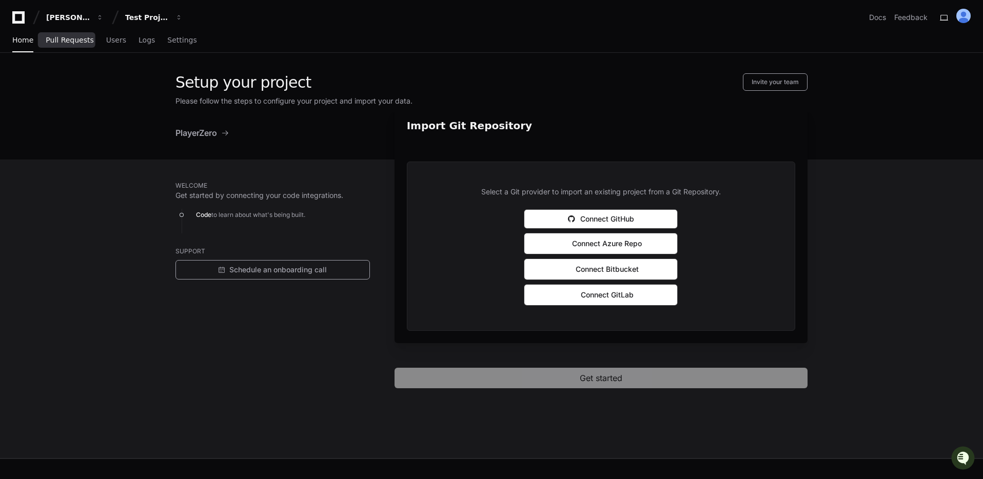
click at [51, 38] on span "Pull Requests" at bounding box center [70, 40] width 48 height 6
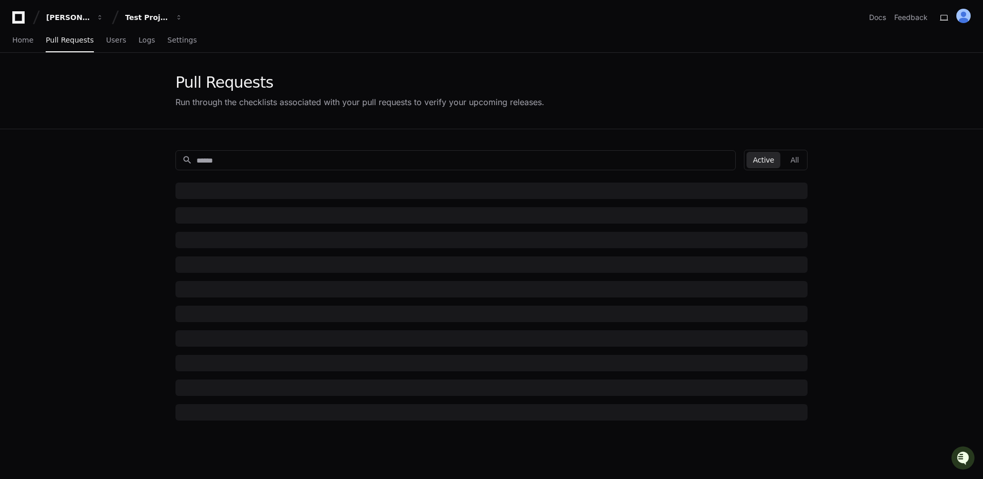
click at [10, 38] on div "Home Pull Requests Users Logs Settings" at bounding box center [491, 41] width 983 height 24
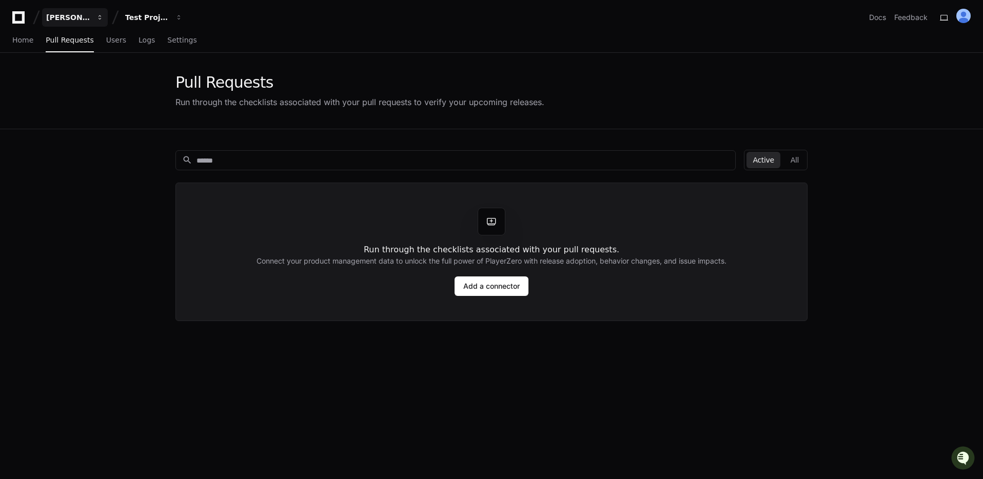
click at [80, 23] on button "[PERSON_NAME]" at bounding box center [75, 17] width 66 height 18
click at [145, 20] on div "Test Project" at bounding box center [147, 17] width 44 height 10
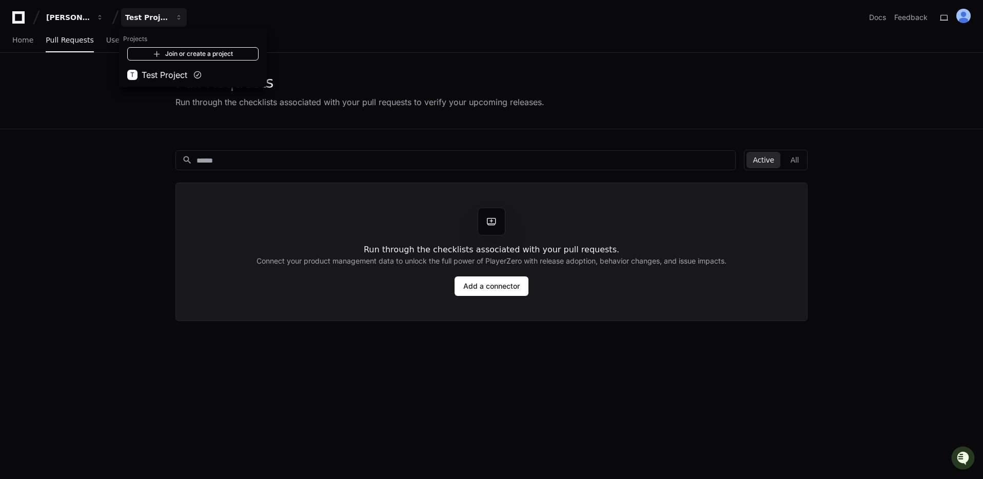
click at [159, 51] on span at bounding box center [157, 54] width 8 height 8
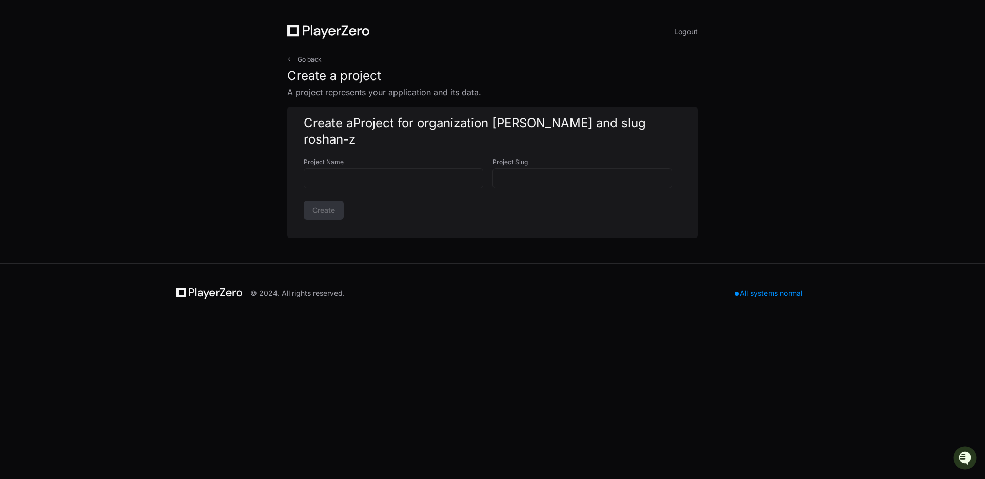
click at [326, 132] on h1 "Create a Project for organization Roshan Zuora and slug roshan-z" at bounding box center [493, 131] width 378 height 33
click at [455, 127] on span "Project for organization Roshan Zuora and slug roshan-z" at bounding box center [475, 130] width 342 height 31
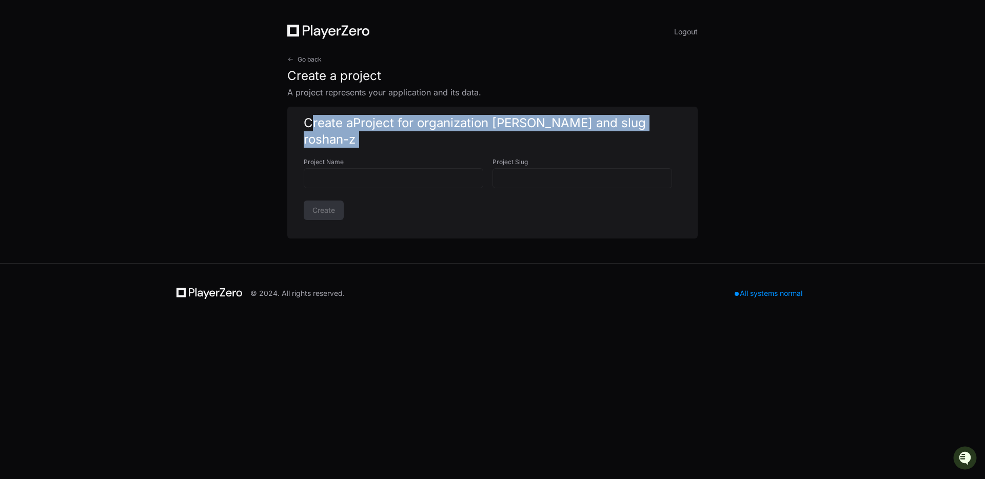
drag, startPoint x: 455, startPoint y: 127, endPoint x: 456, endPoint y: 137, distance: 9.8
click at [455, 127] on span "Project for organization Roshan Zuora and slug roshan-z" at bounding box center [475, 130] width 342 height 31
click at [462, 147] on h1 "Create a Project for organization Roshan Zuora and slug roshan-z" at bounding box center [493, 131] width 378 height 33
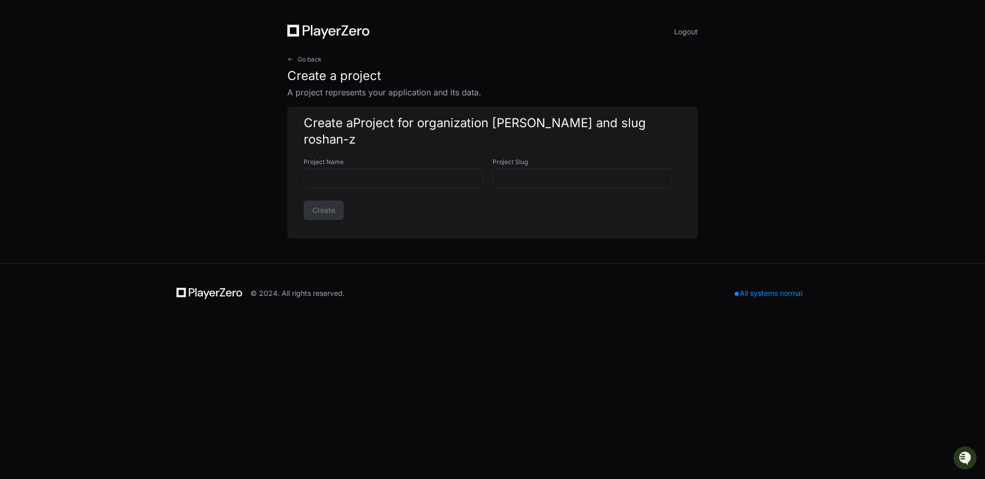
click at [426, 128] on span "Project for organization Roshan Zuora and slug roshan-z" at bounding box center [475, 130] width 342 height 31
click at [360, 187] on mat-form-field at bounding box center [394, 184] width 180 height 32
click at [500, 215] on div "Create" at bounding box center [493, 211] width 378 height 20
click at [317, 65] on div "Go back Create a project A project represents your application and its data." at bounding box center [492, 76] width 411 height 43
click at [323, 60] on div "Go back Create a project A project represents your application and its data." at bounding box center [492, 76] width 411 height 43
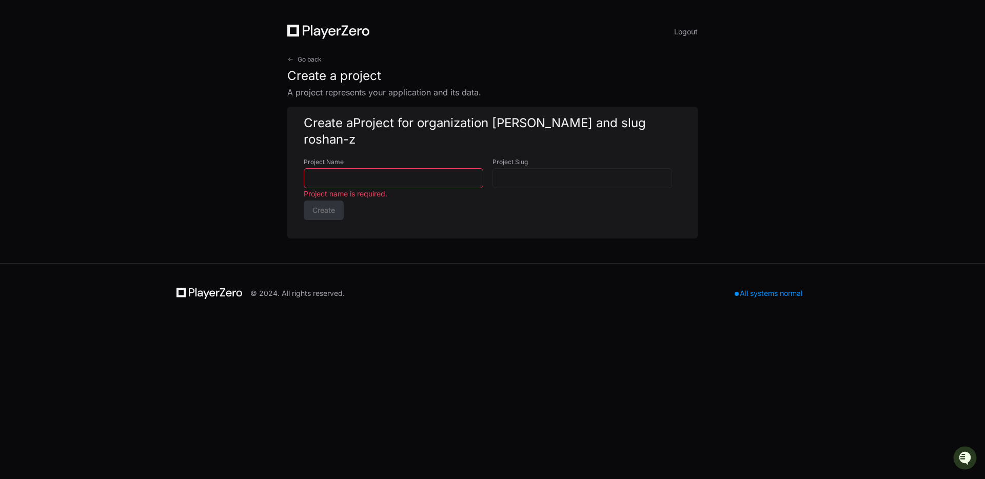
drag, startPoint x: 297, startPoint y: 65, endPoint x: 302, endPoint y: 63, distance: 6.0
click at [297, 66] on div "Go back Create a project A project represents your application and its data." at bounding box center [492, 76] width 411 height 43
click at [307, 59] on span "Go back" at bounding box center [310, 59] width 24 height 8
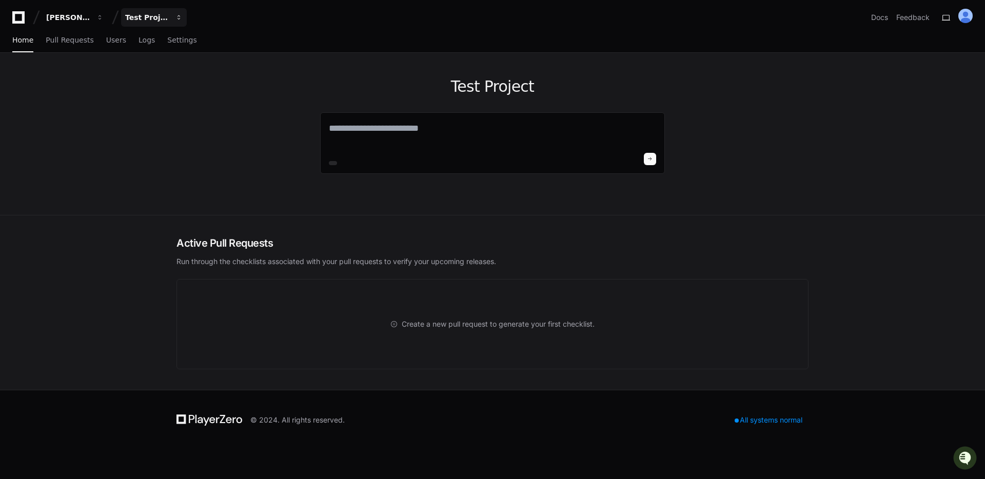
click at [155, 26] on button "Test Project" at bounding box center [154, 17] width 66 height 18
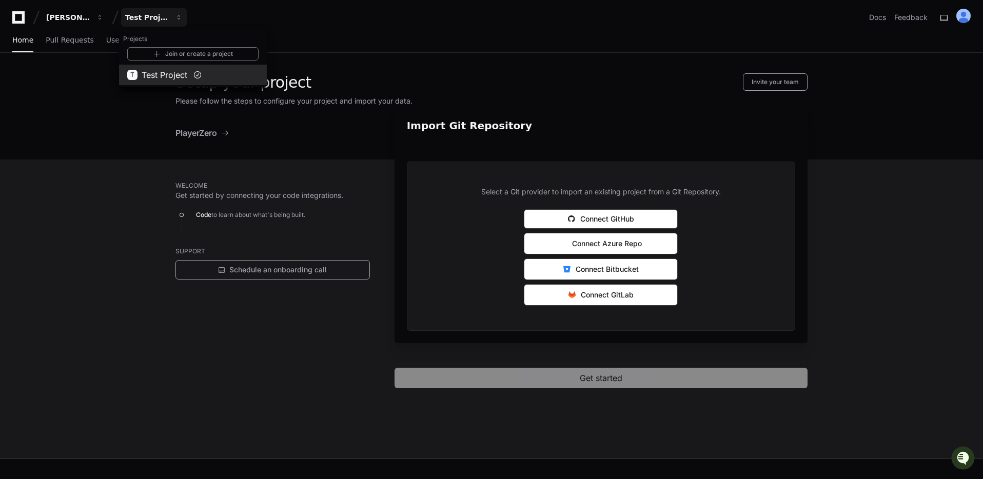
click at [180, 78] on span "Test Project" at bounding box center [165, 75] width 46 height 12
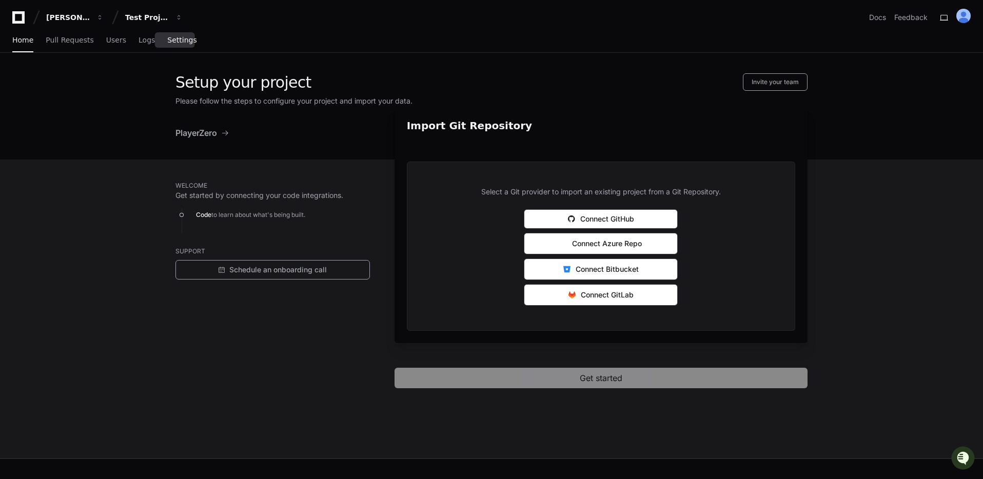
click at [177, 42] on span "Settings" at bounding box center [181, 40] width 29 height 6
click at [174, 40] on span "Settings" at bounding box center [181, 40] width 29 height 6
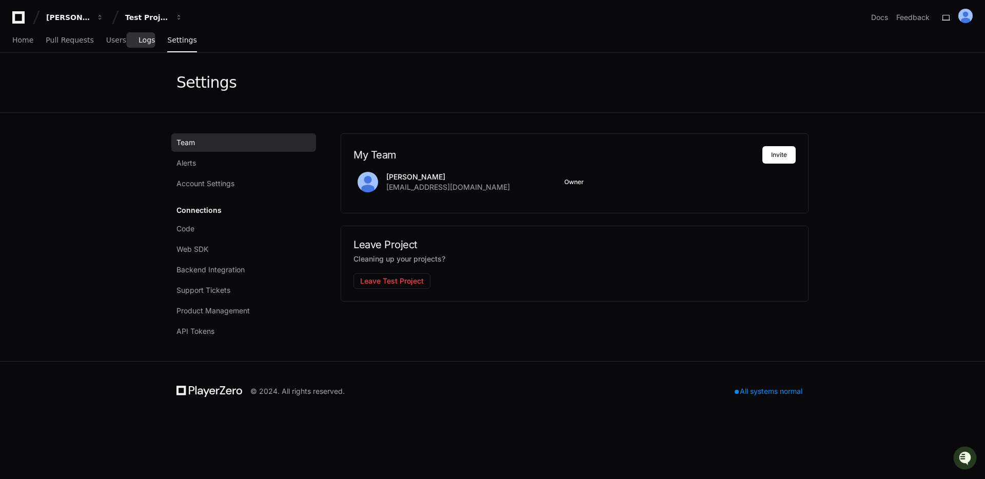
click at [139, 33] on link "Logs" at bounding box center [147, 41] width 16 height 24
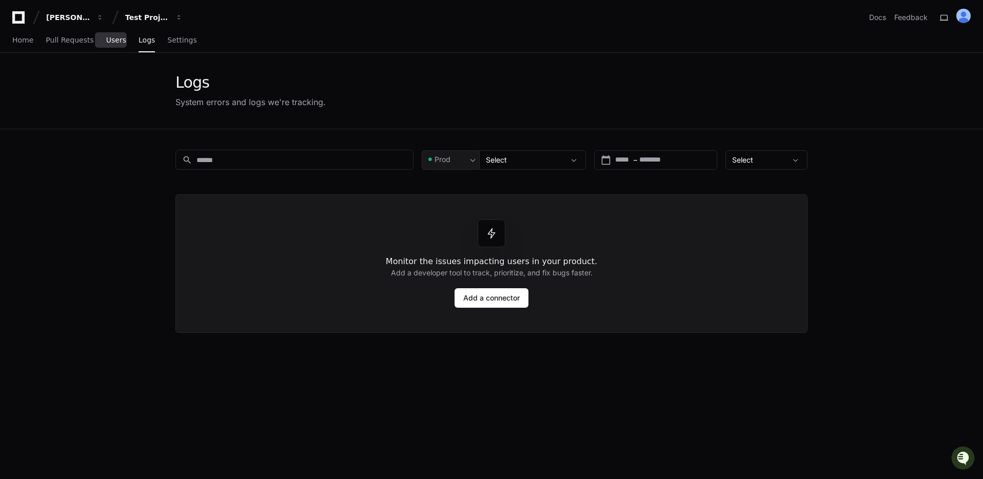
click at [118, 37] on span "Users" at bounding box center [116, 40] width 20 height 6
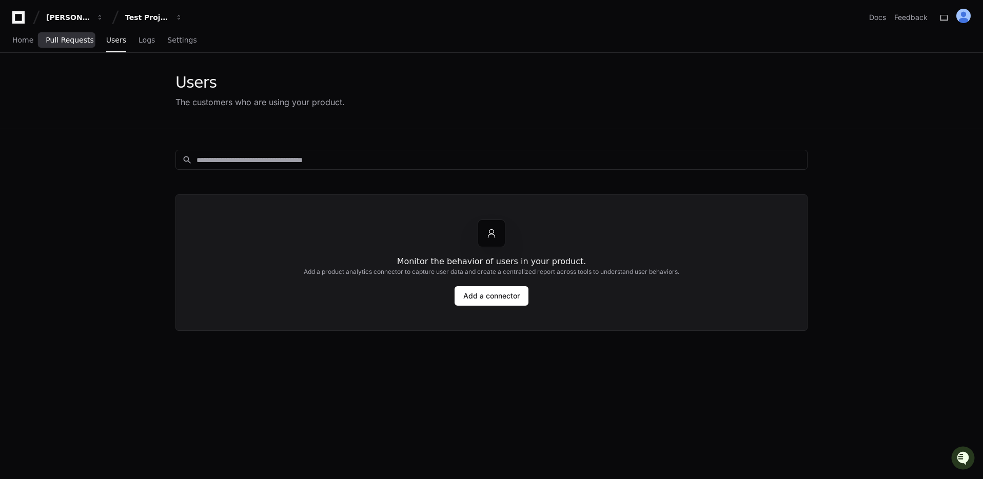
click at [82, 40] on span "Pull Requests" at bounding box center [70, 40] width 48 height 6
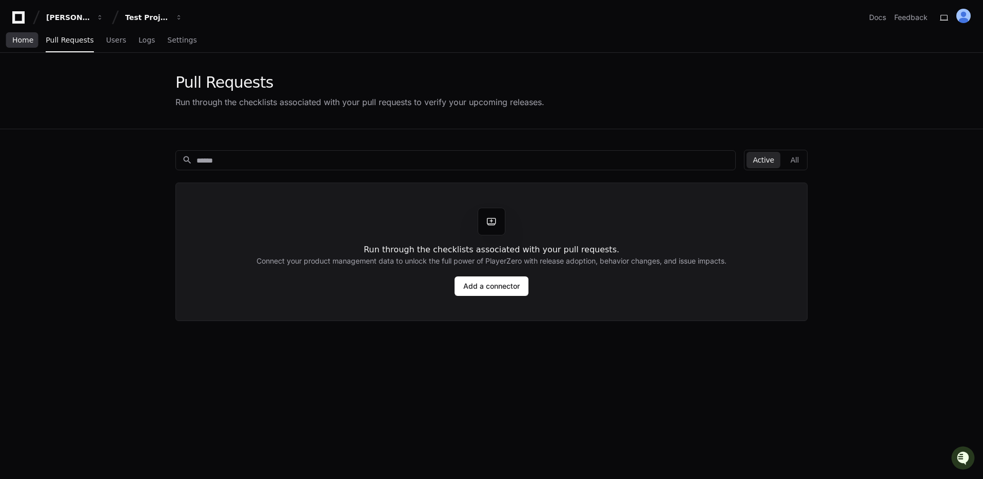
click at [25, 40] on span "Home" at bounding box center [22, 40] width 21 height 6
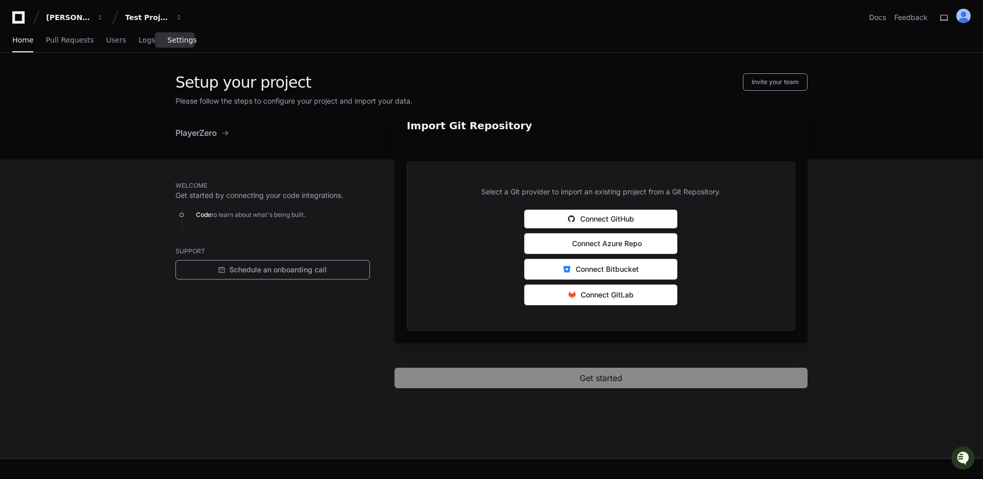
click at [185, 39] on span "Settings" at bounding box center [181, 40] width 29 height 6
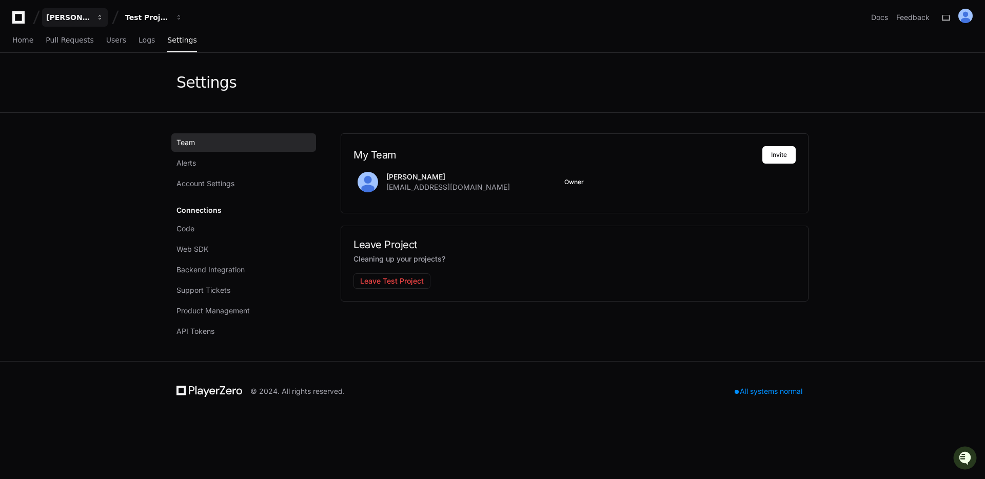
click at [65, 18] on div "[PERSON_NAME]" at bounding box center [68, 17] width 44 height 10
click at [153, 14] on div "Test Project" at bounding box center [147, 17] width 44 height 10
click at [152, 16] on div "Test Project" at bounding box center [147, 17] width 44 height 10
click at [153, 19] on div "Test Project" at bounding box center [147, 17] width 44 height 10
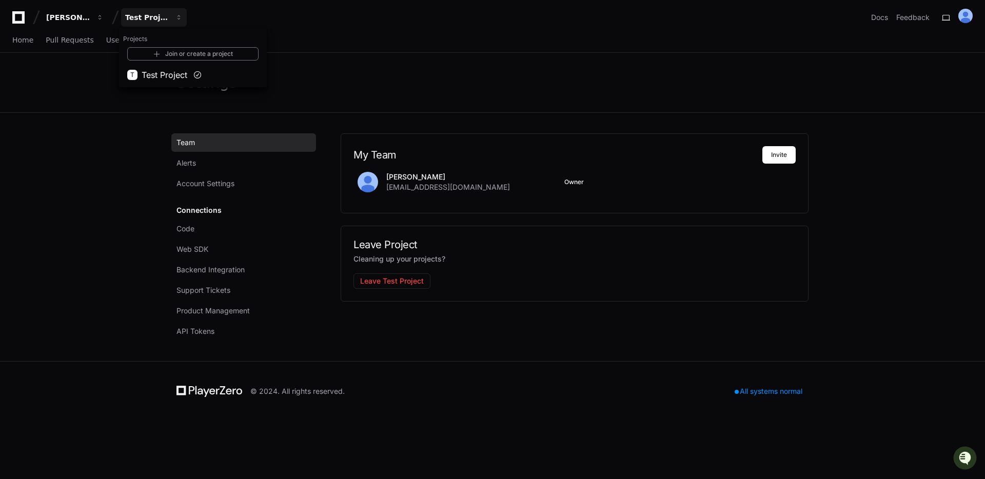
click at [43, 172] on app-setting "Settings Team Alerts Account Settings Connections Code Web SDK Backend Integrat…" at bounding box center [492, 207] width 985 height 308
